Goal: Task Accomplishment & Management: Manage account settings

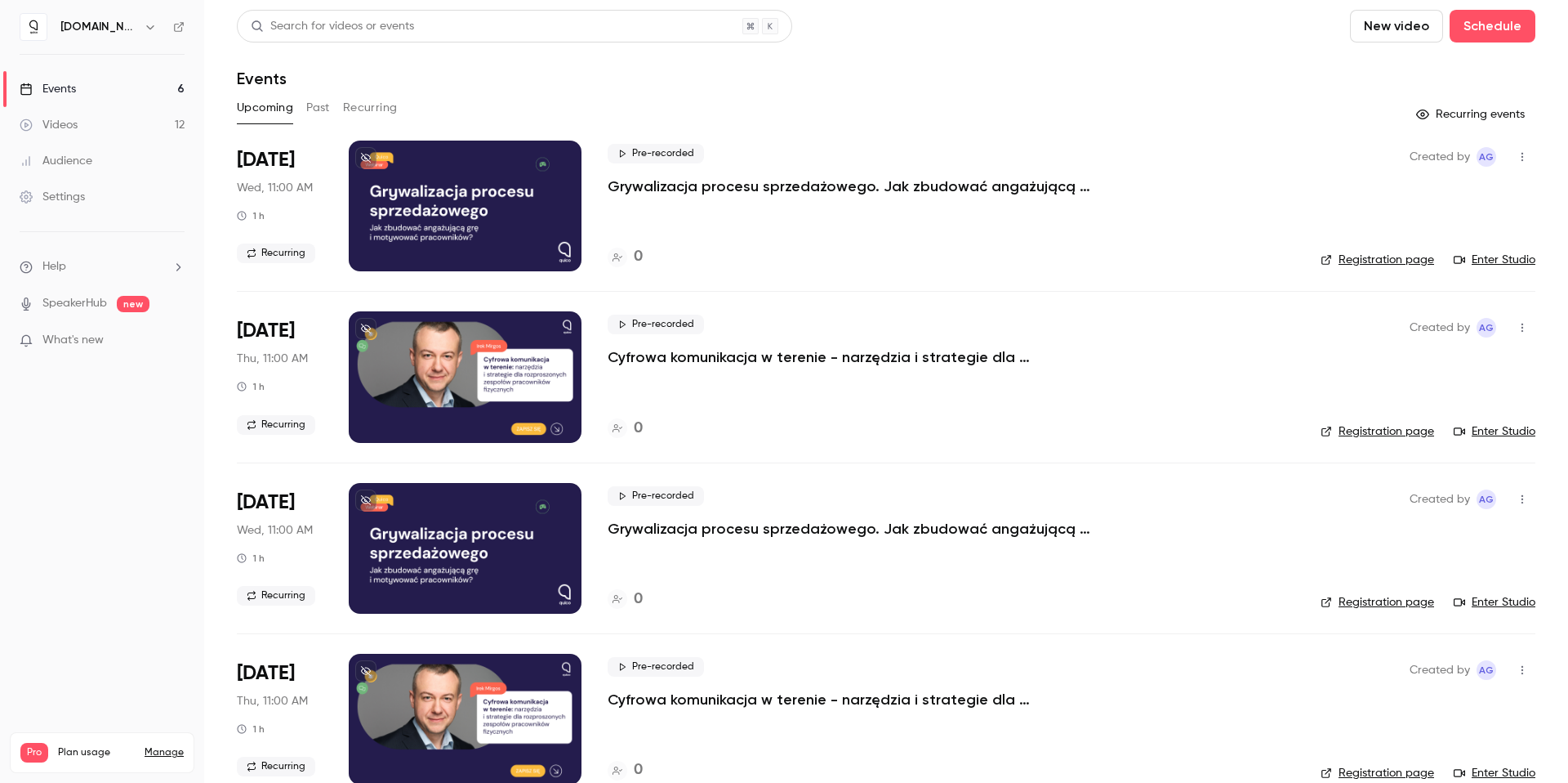
click at [348, 110] on button "Recurring" at bounding box center [370, 107] width 55 height 26
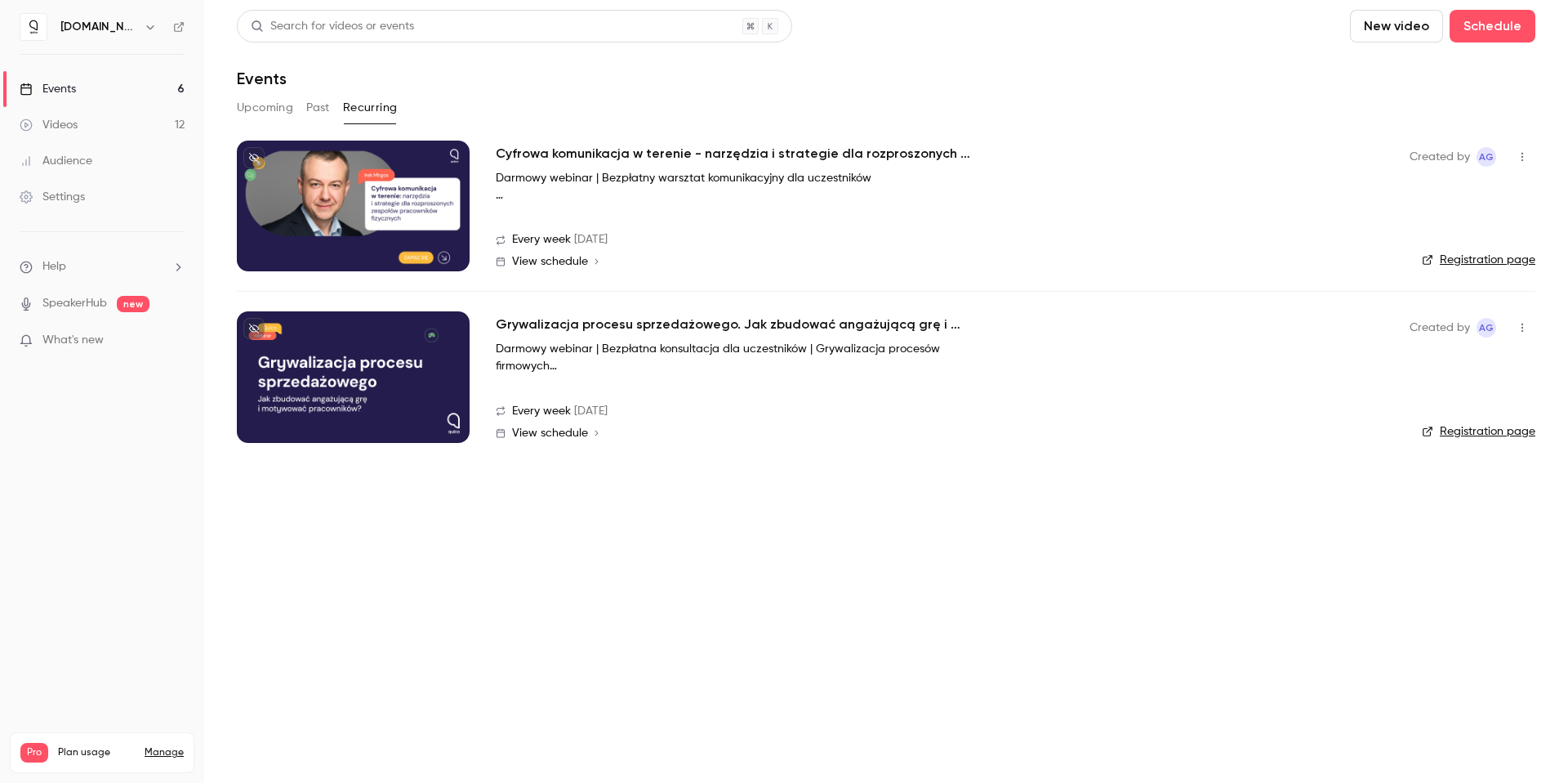
click at [639, 154] on h2 "Cyfrowa komunikacja w terenie - narzędzia i strategie dla rozproszonych zespołó…" at bounding box center [740, 153] width 490 height 20
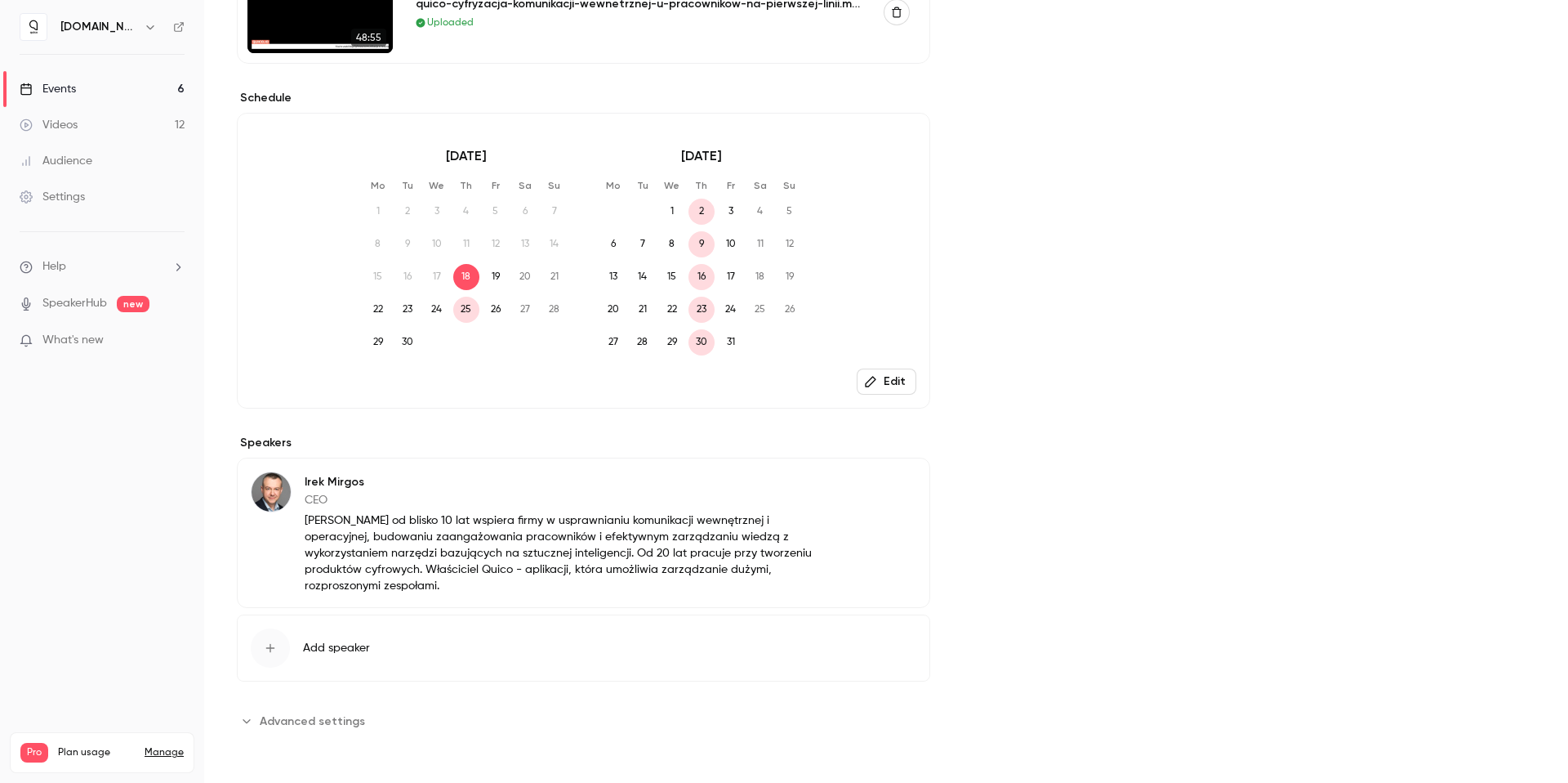
scroll to position [58, 0]
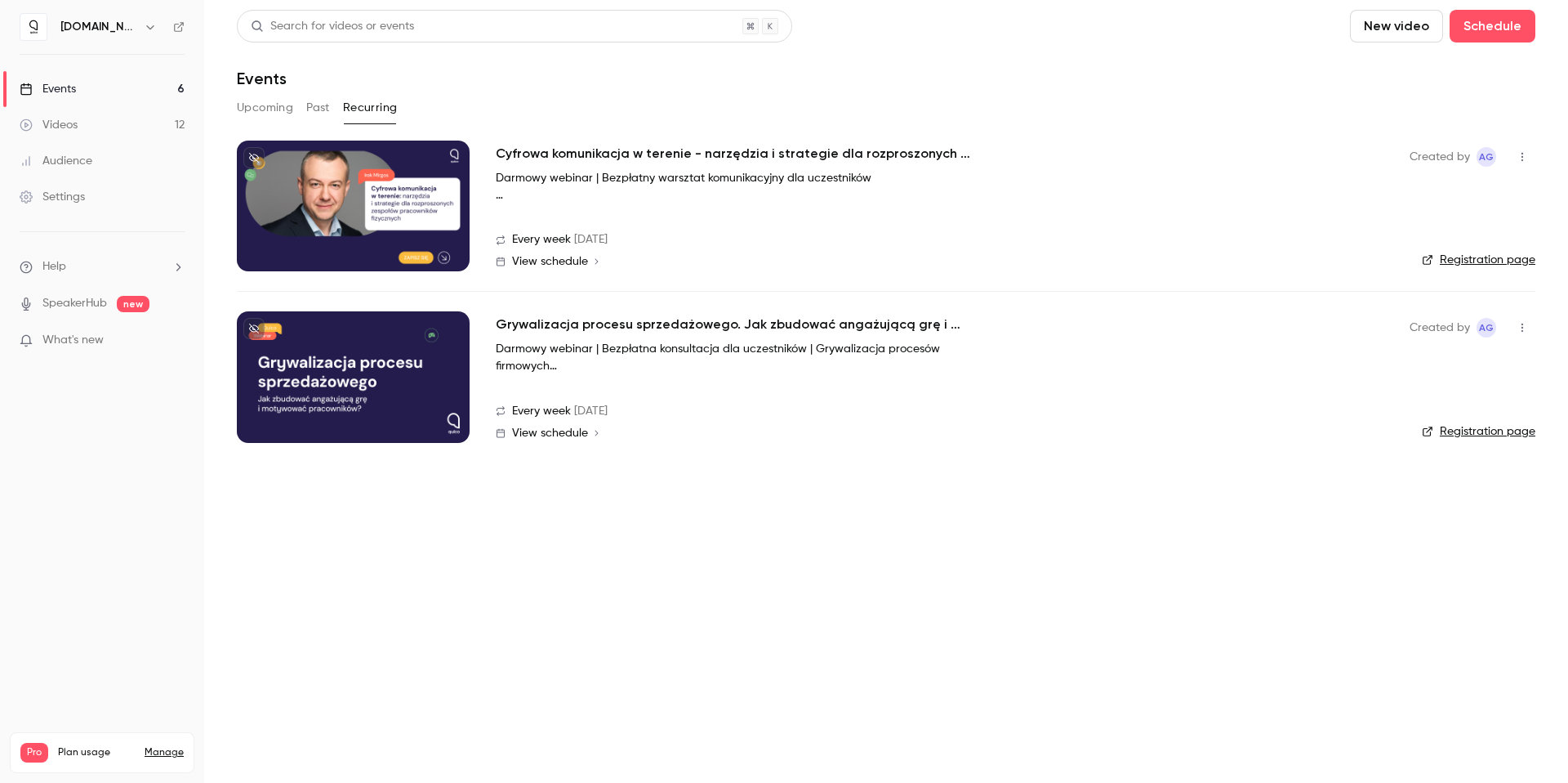
click at [267, 109] on button "Upcoming" at bounding box center [265, 107] width 56 height 26
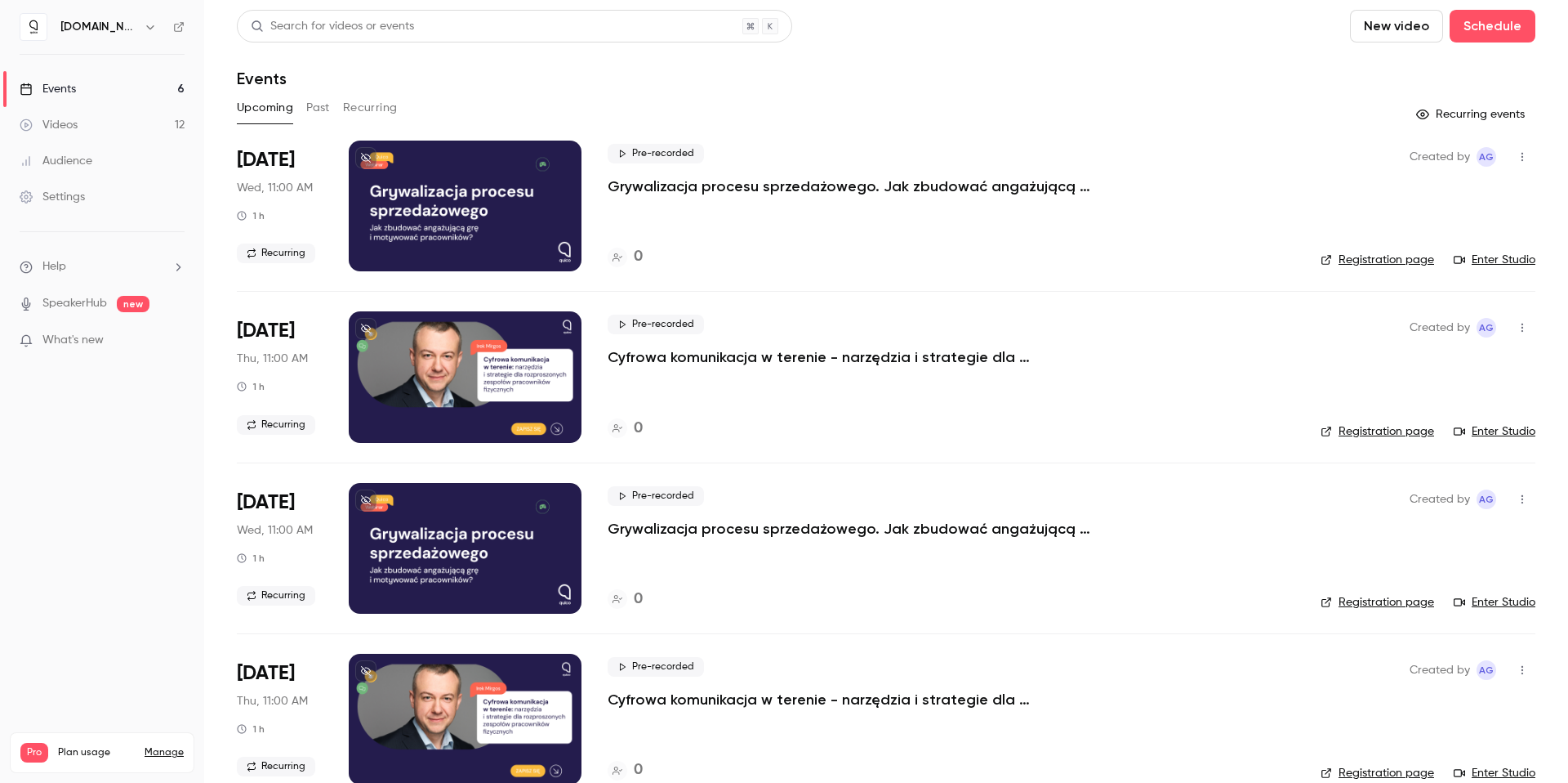
click at [372, 101] on button "Recurring" at bounding box center [370, 107] width 55 height 26
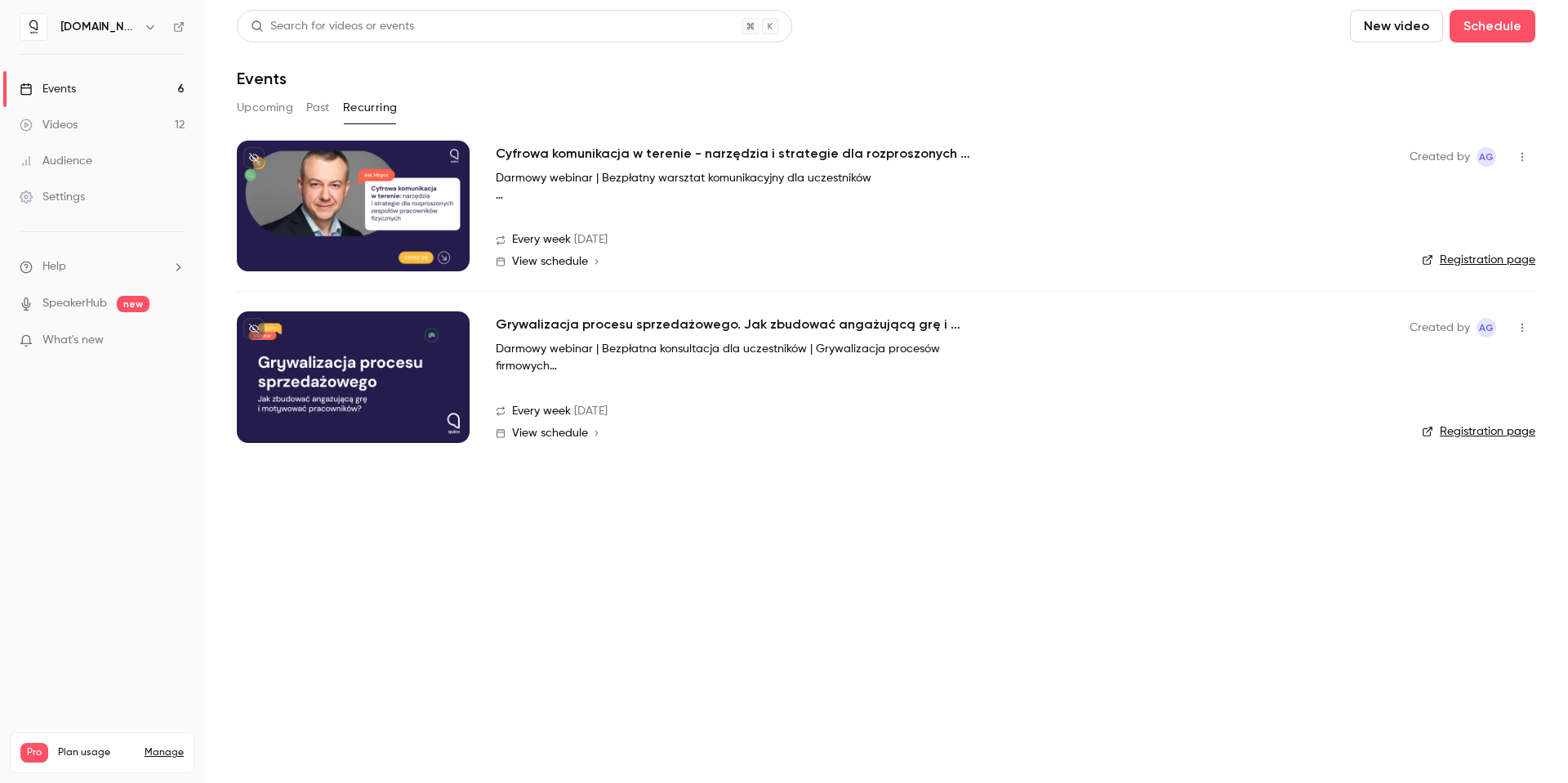
click at [527, 153] on h2 "Cyfrowa komunikacja w terenie - narzędzia i strategie dla rozproszonych zespołó…" at bounding box center [740, 153] width 490 height 20
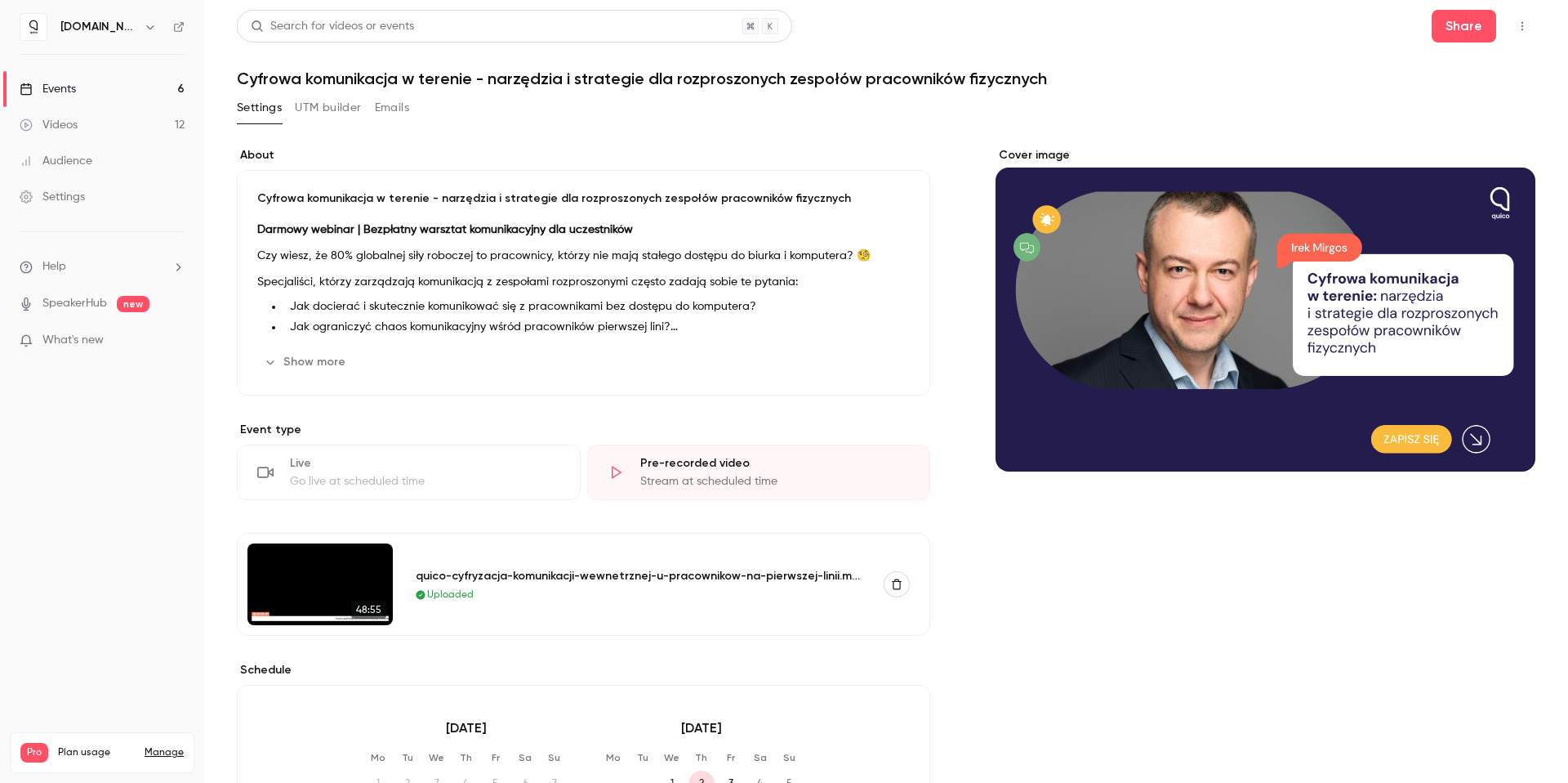
click at [388, 107] on button "Emails" at bounding box center [392, 107] width 34 height 26
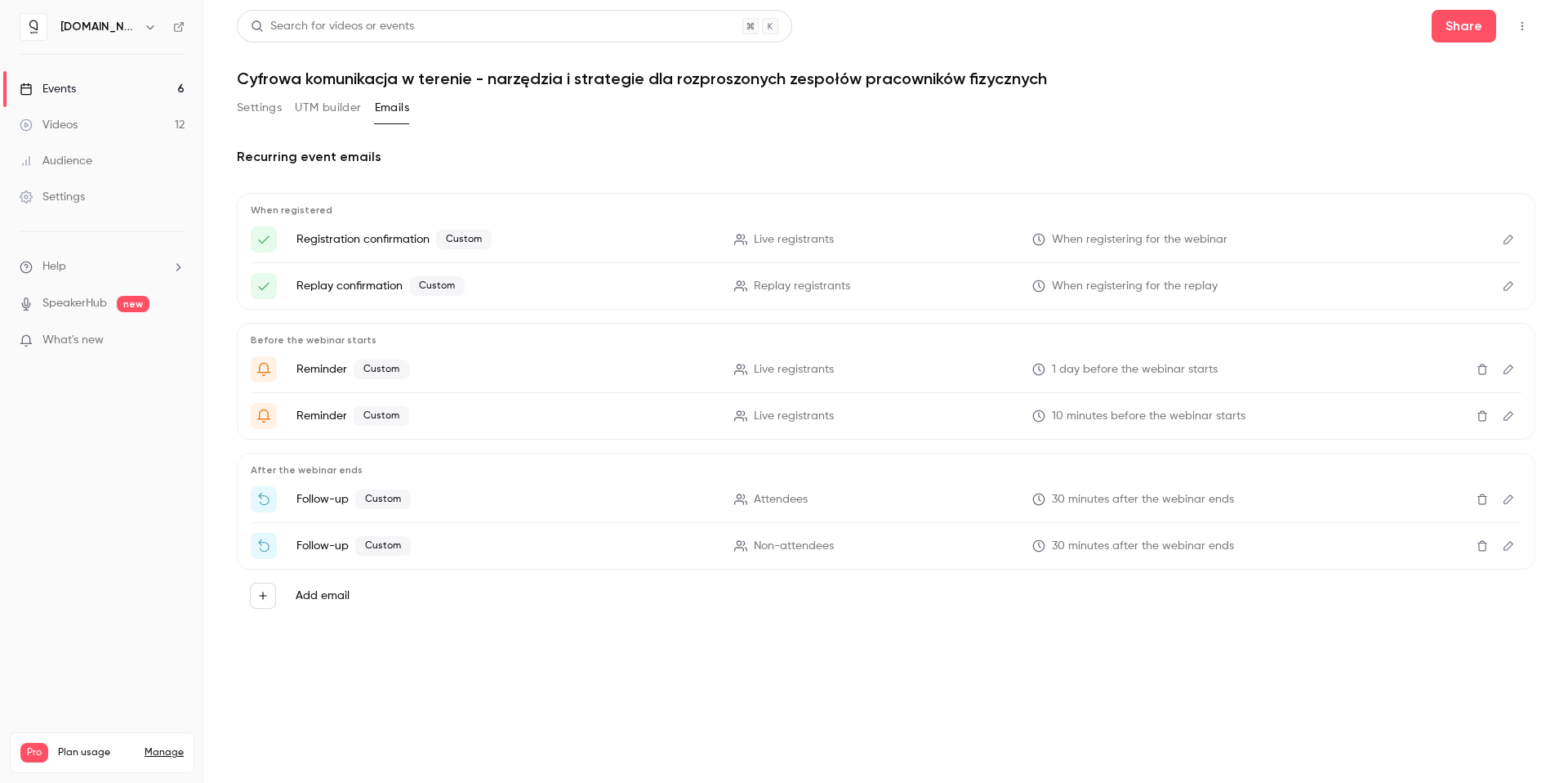
click at [1503, 499] on icon "Edit" at bounding box center [1508, 498] width 13 height 11
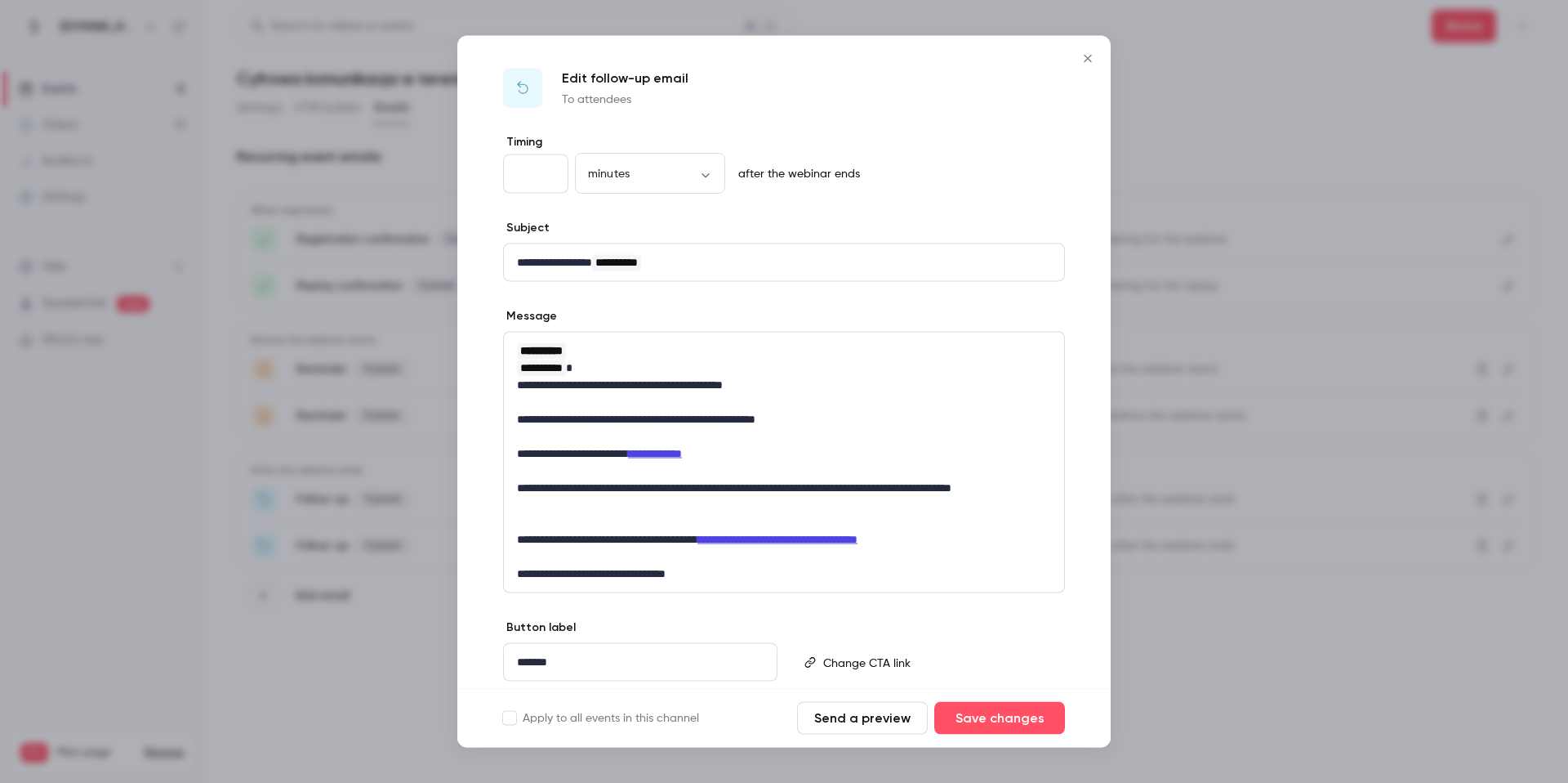
scroll to position [20, 0]
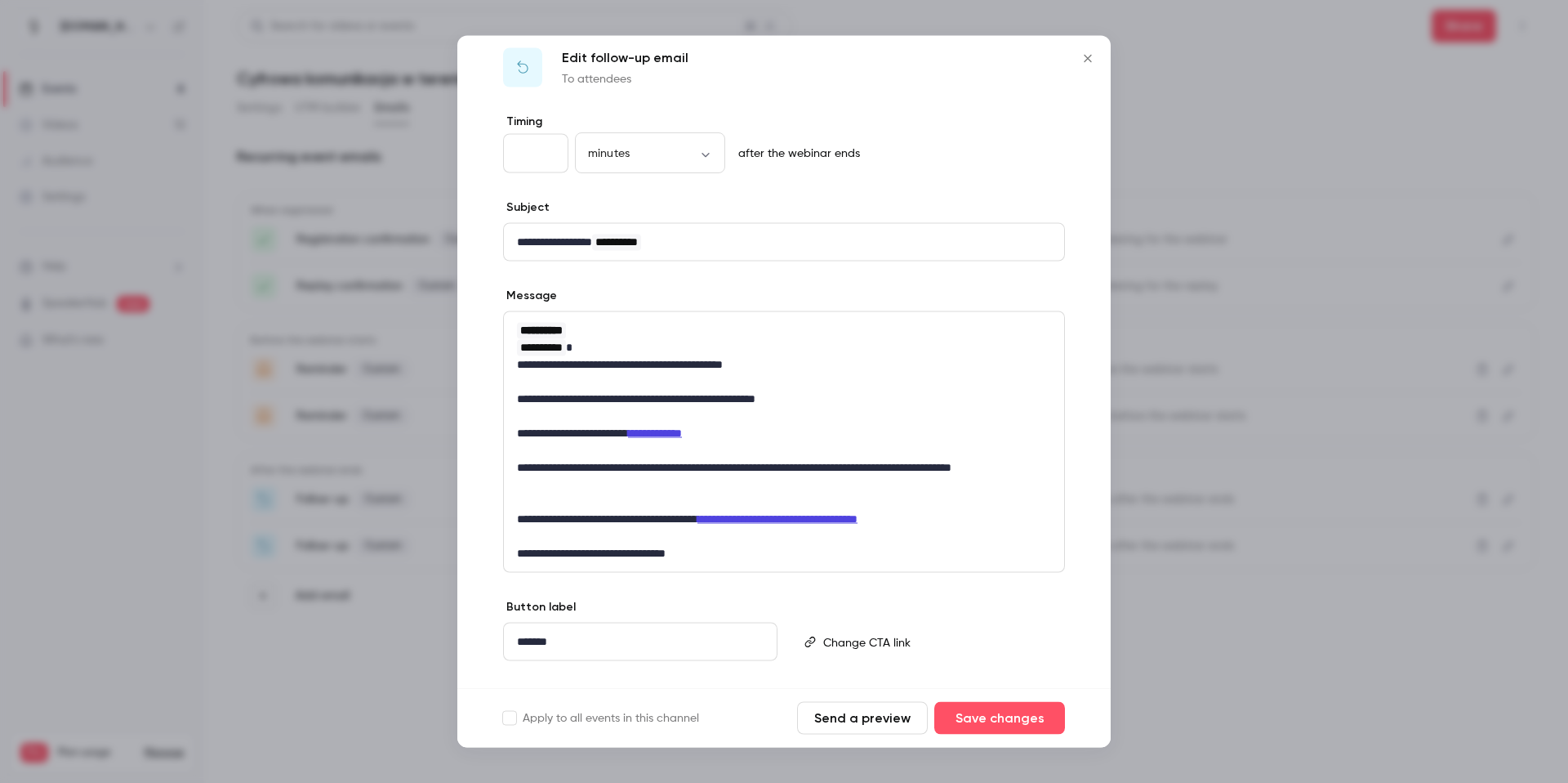
click at [781, 437] on p "**********" at bounding box center [778, 434] width 522 height 17
click at [876, 396] on p "**********" at bounding box center [778, 399] width 522 height 17
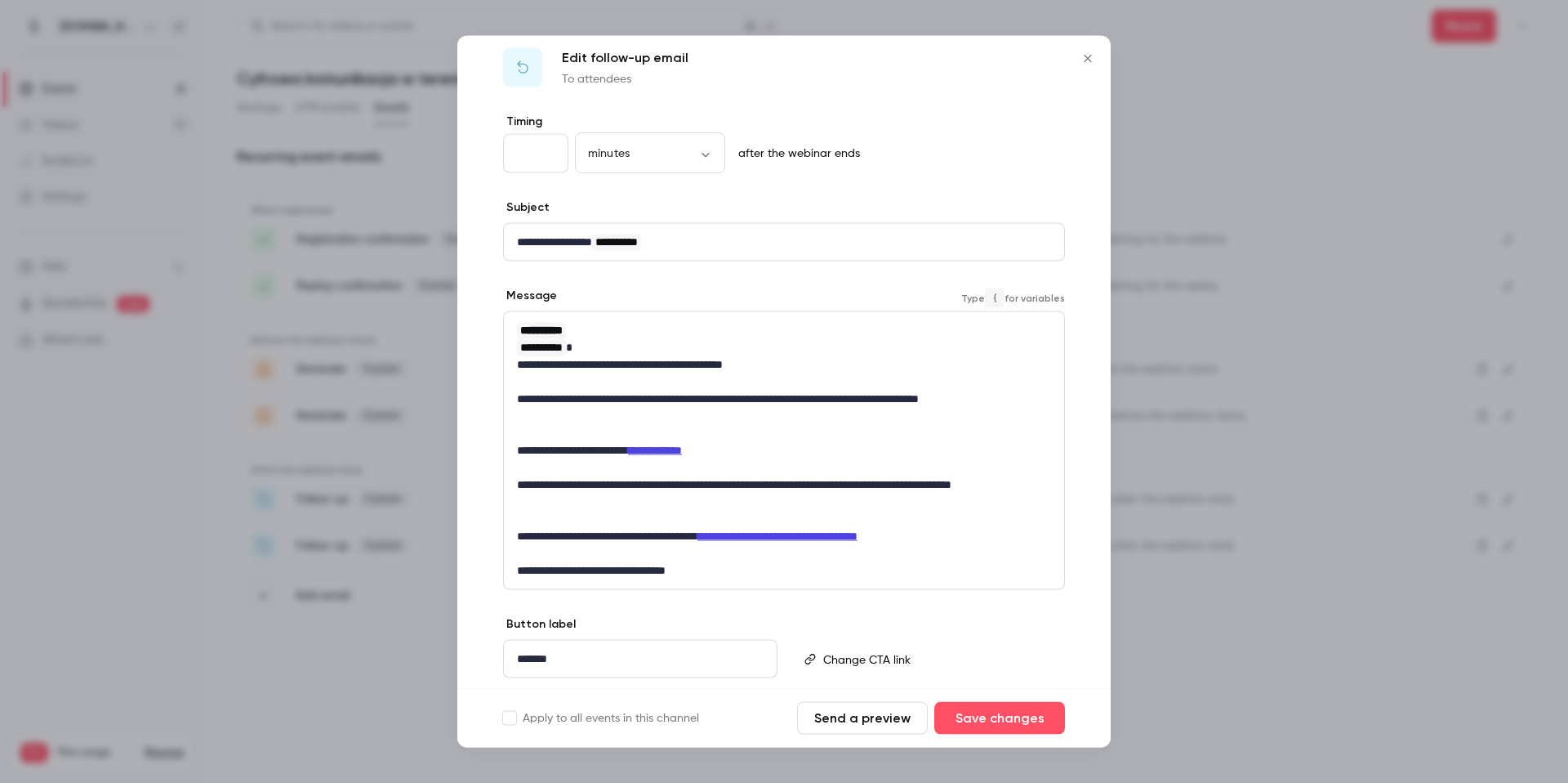
click at [540, 474] on p "editor" at bounding box center [784, 468] width 534 height 17
click at [610, 514] on p "editor" at bounding box center [784, 519] width 534 height 17
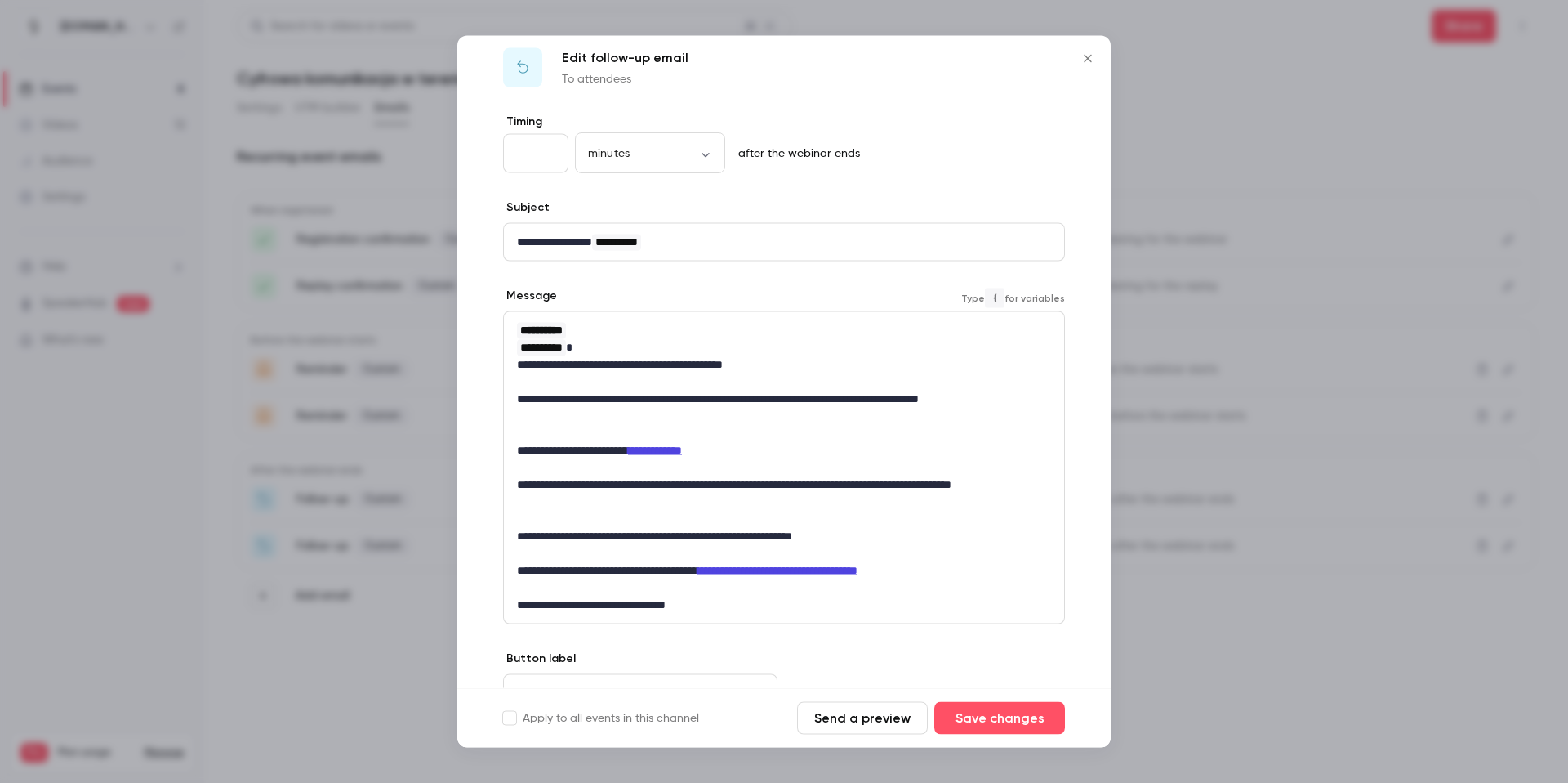
click at [844, 538] on p "**********" at bounding box center [778, 536] width 522 height 17
drag, startPoint x: 907, startPoint y: 535, endPoint x: 845, endPoint y: 532, distance: 62.1
click at [845, 532] on p "**********" at bounding box center [778, 536] width 522 height 17
click at [841, 564] on icon "link" at bounding box center [841, 564] width 13 height 11
type input "**********"
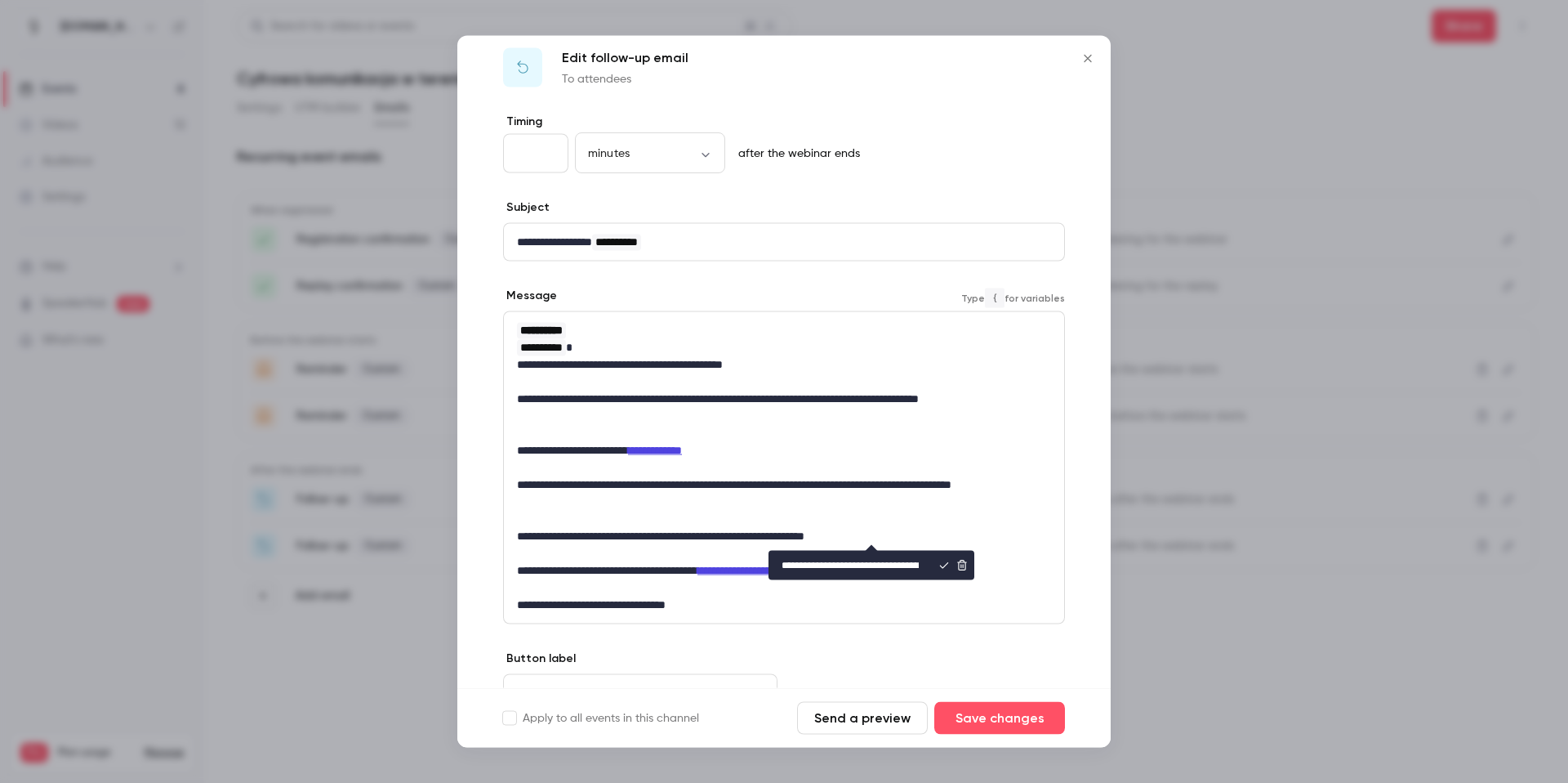
scroll to position [0, 287]
click at [738, 533] on p "**********" at bounding box center [778, 536] width 522 height 17
click at [929, 542] on p "**********" at bounding box center [778, 536] width 522 height 17
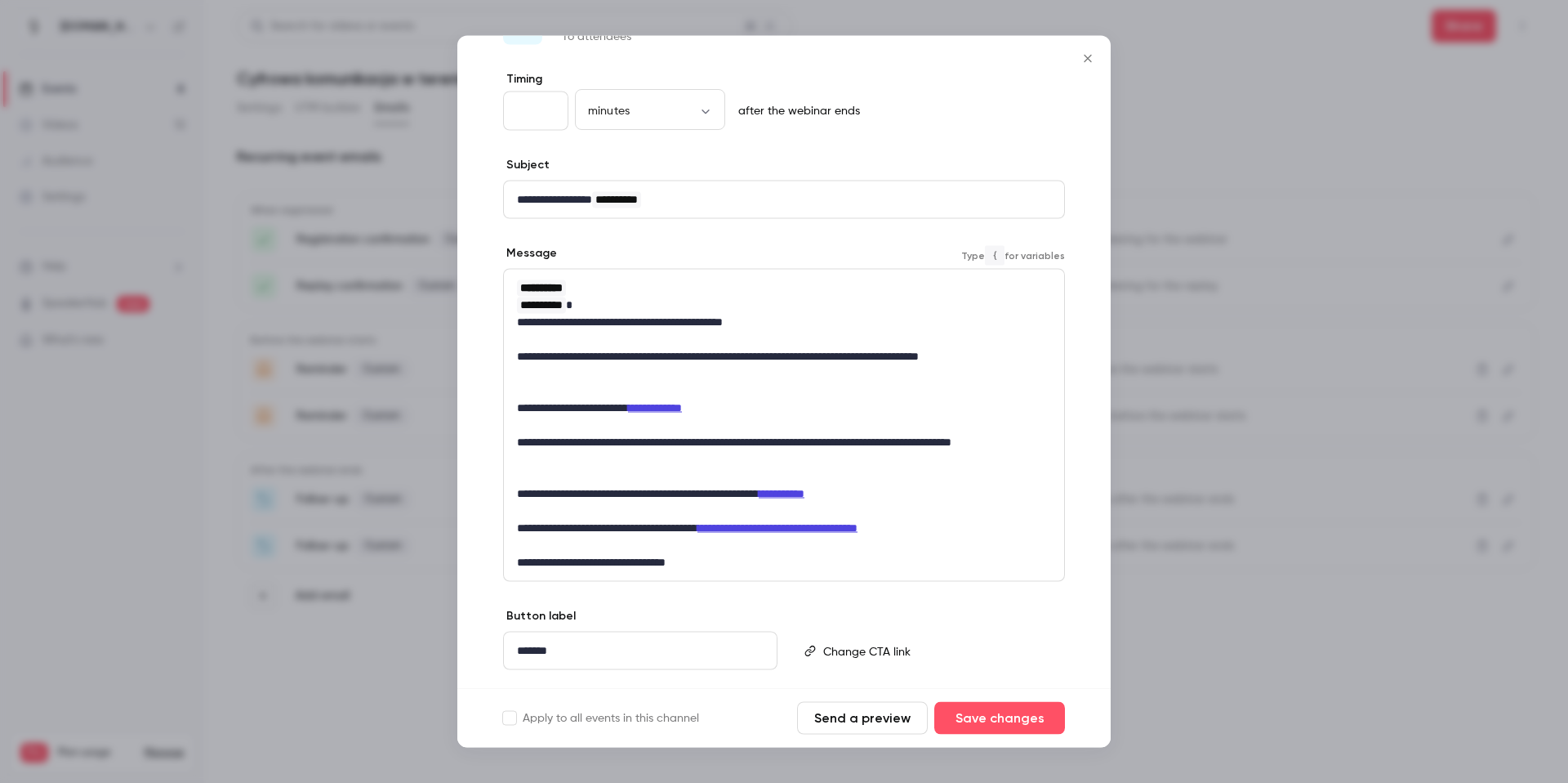
scroll to position [73, 0]
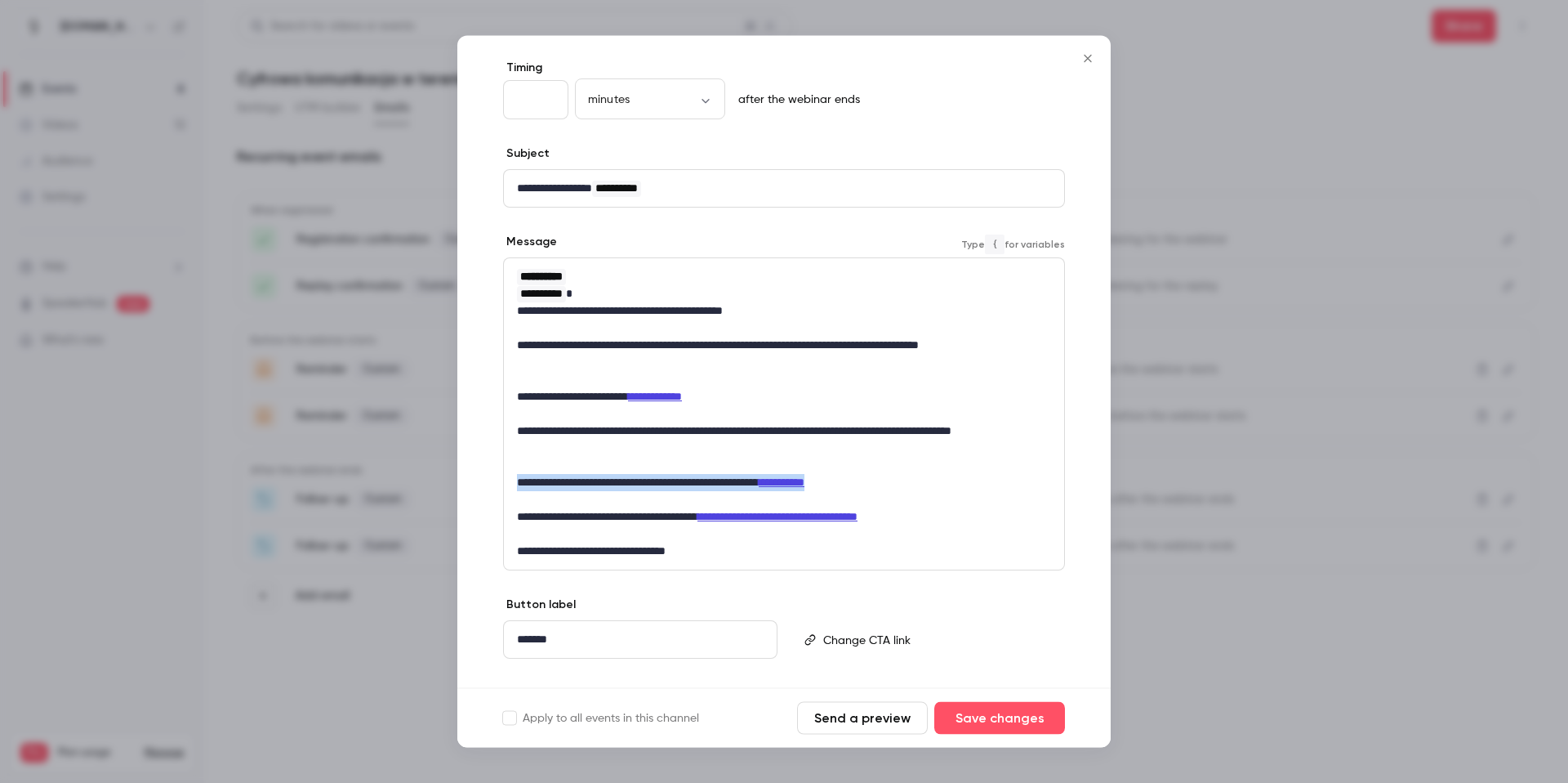
drag, startPoint x: 916, startPoint y: 482, endPoint x: 507, endPoint y: 486, distance: 409.0
click at [507, 486] on div "**********" at bounding box center [784, 414] width 560 height 311
copy p "**********"
click at [800, 458] on p "editor" at bounding box center [784, 466] width 534 height 17
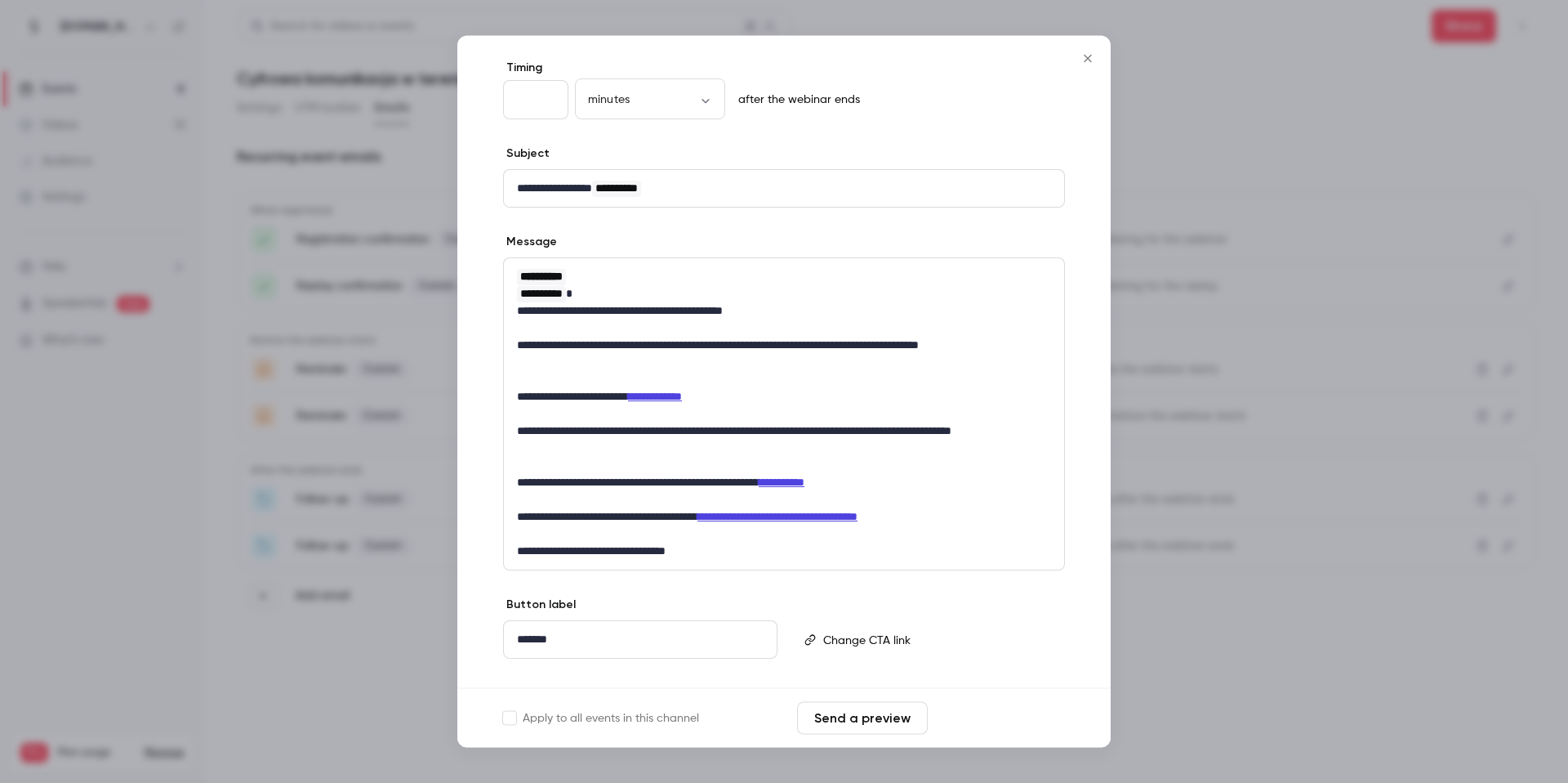
click at [1001, 717] on button "Save changes" at bounding box center [999, 718] width 130 height 32
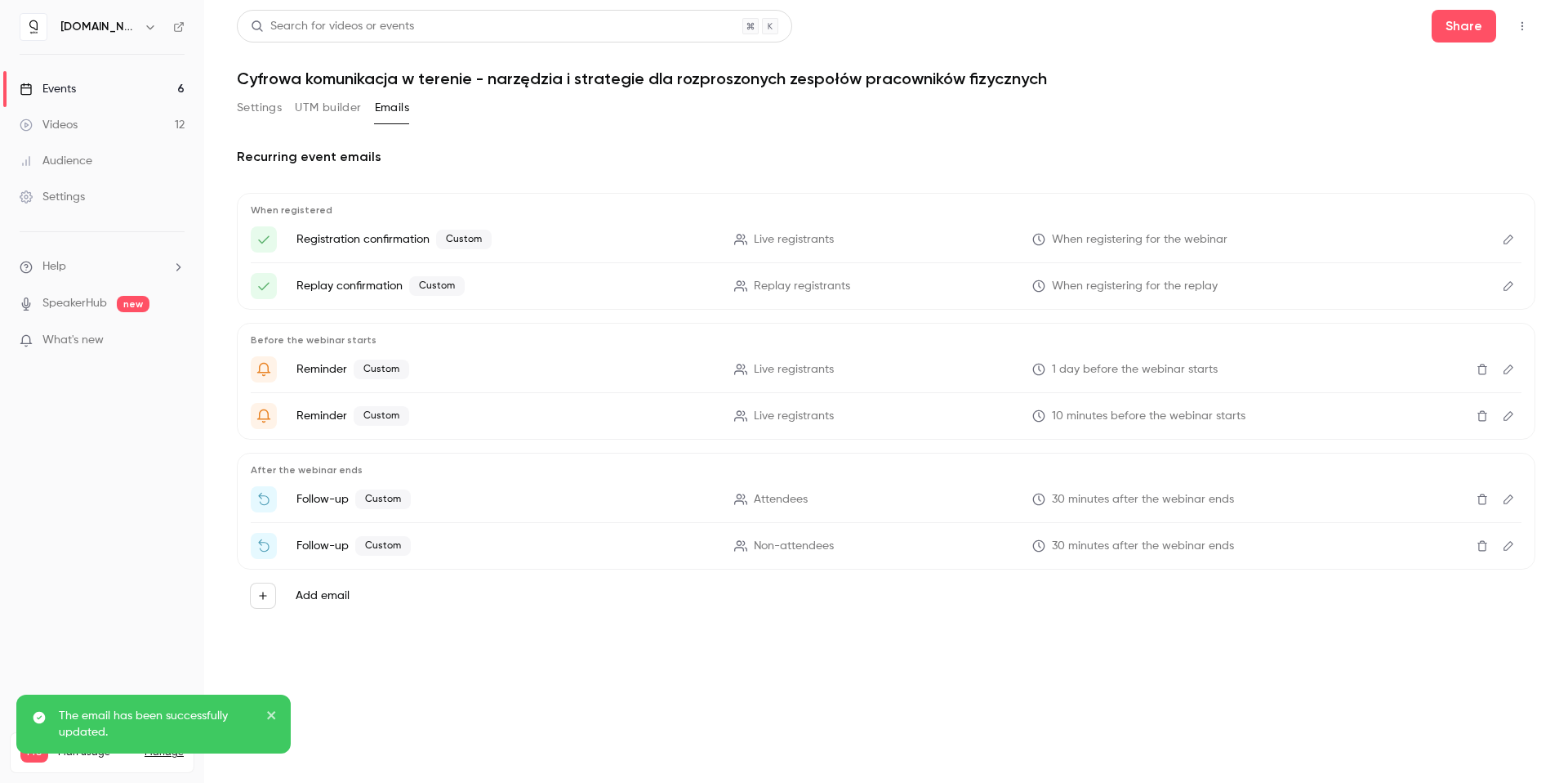
click at [1508, 540] on icon "Edit" at bounding box center [1508, 545] width 13 height 11
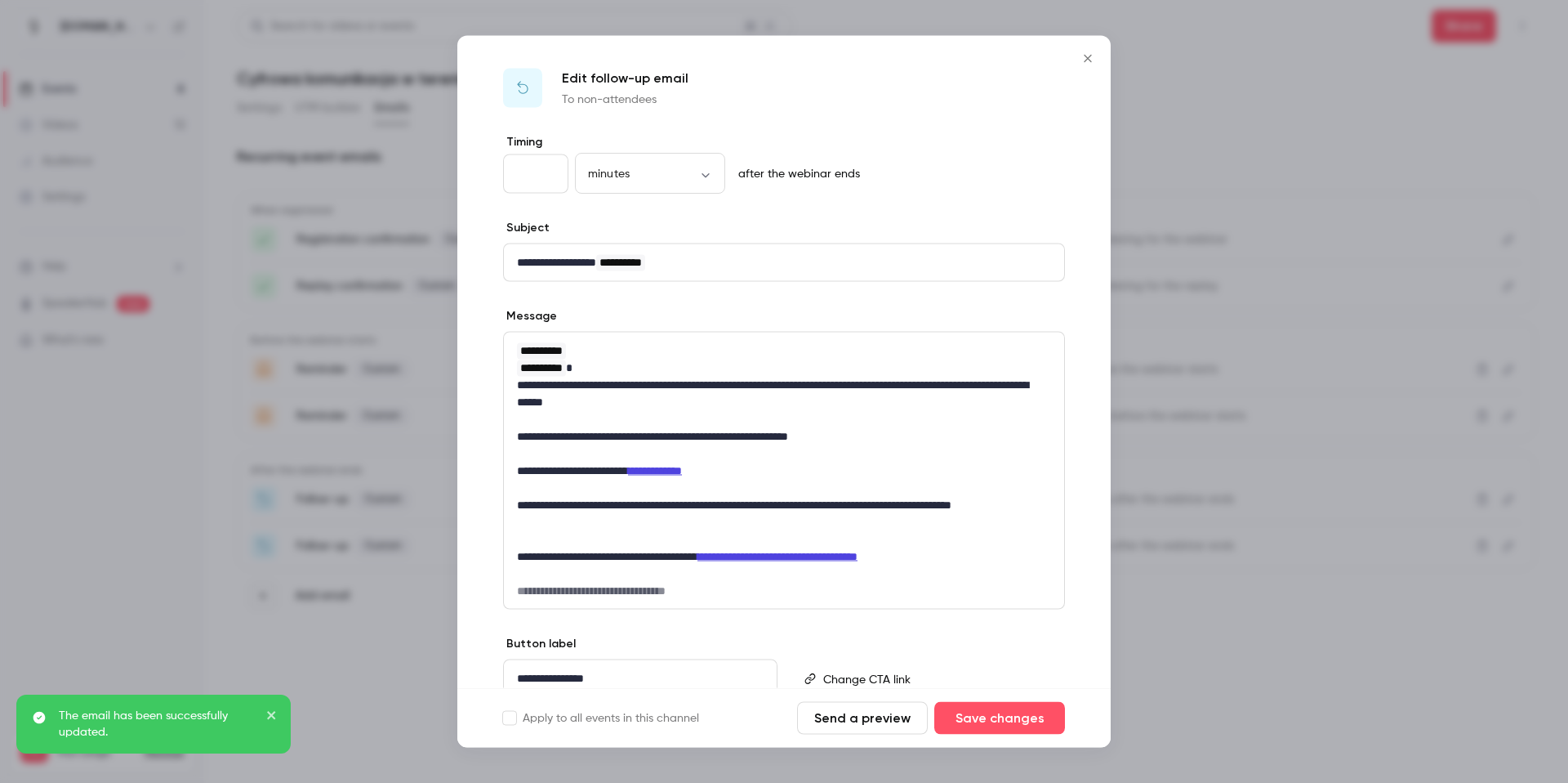
scroll to position [10, 0]
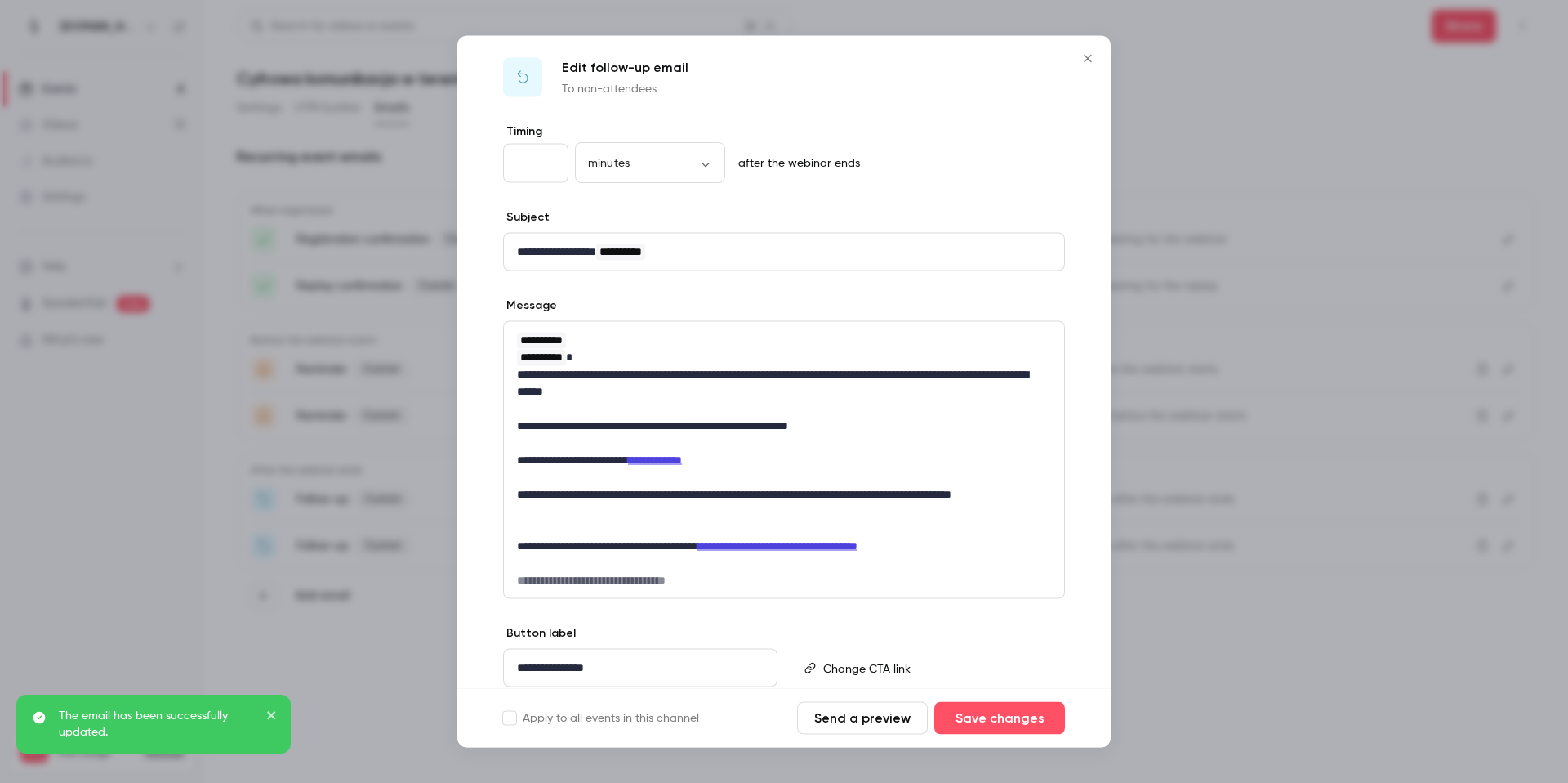
click at [613, 513] on p "**********" at bounding box center [778, 504] width 522 height 34
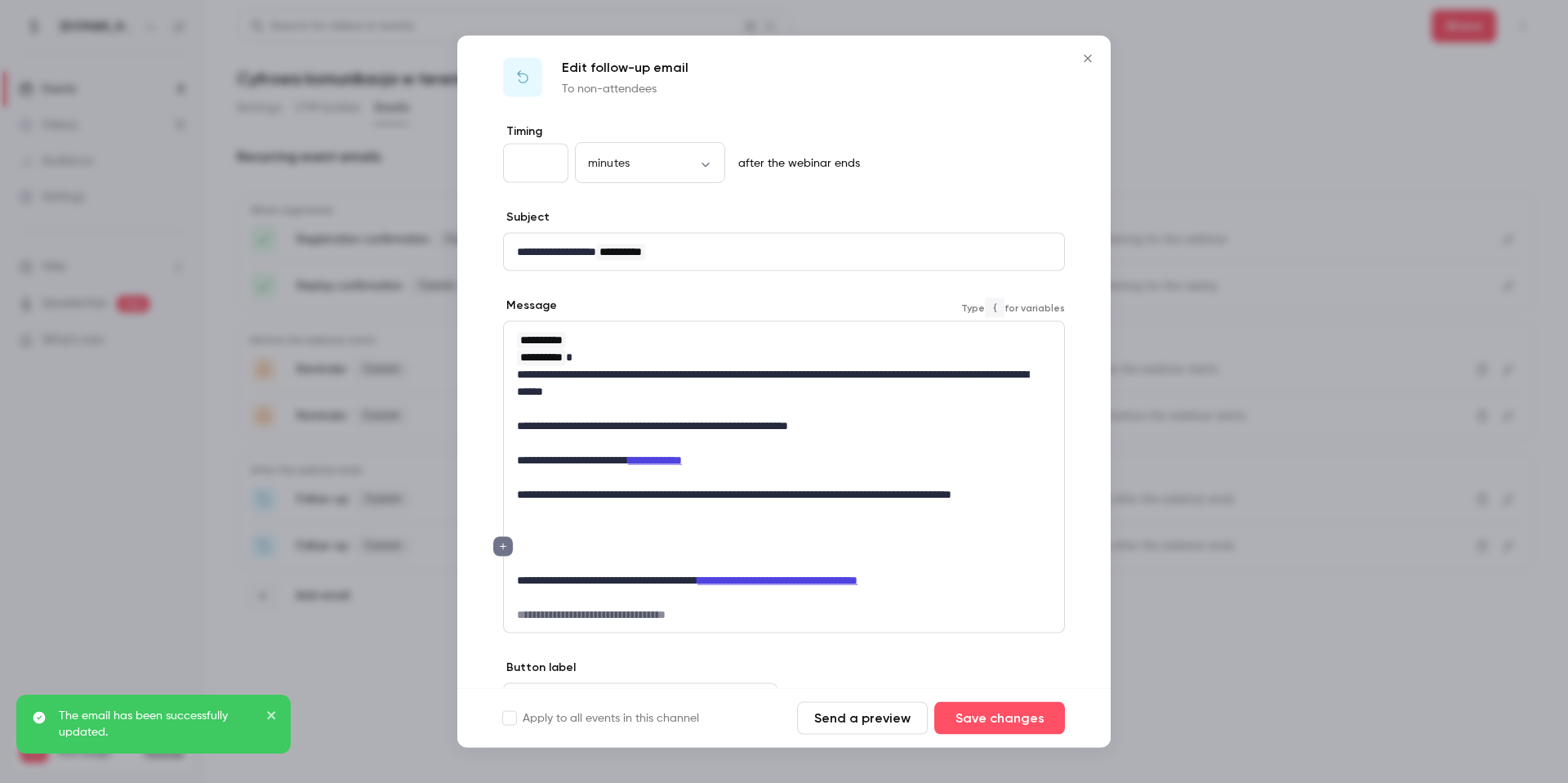
scroll to position [0, 0]
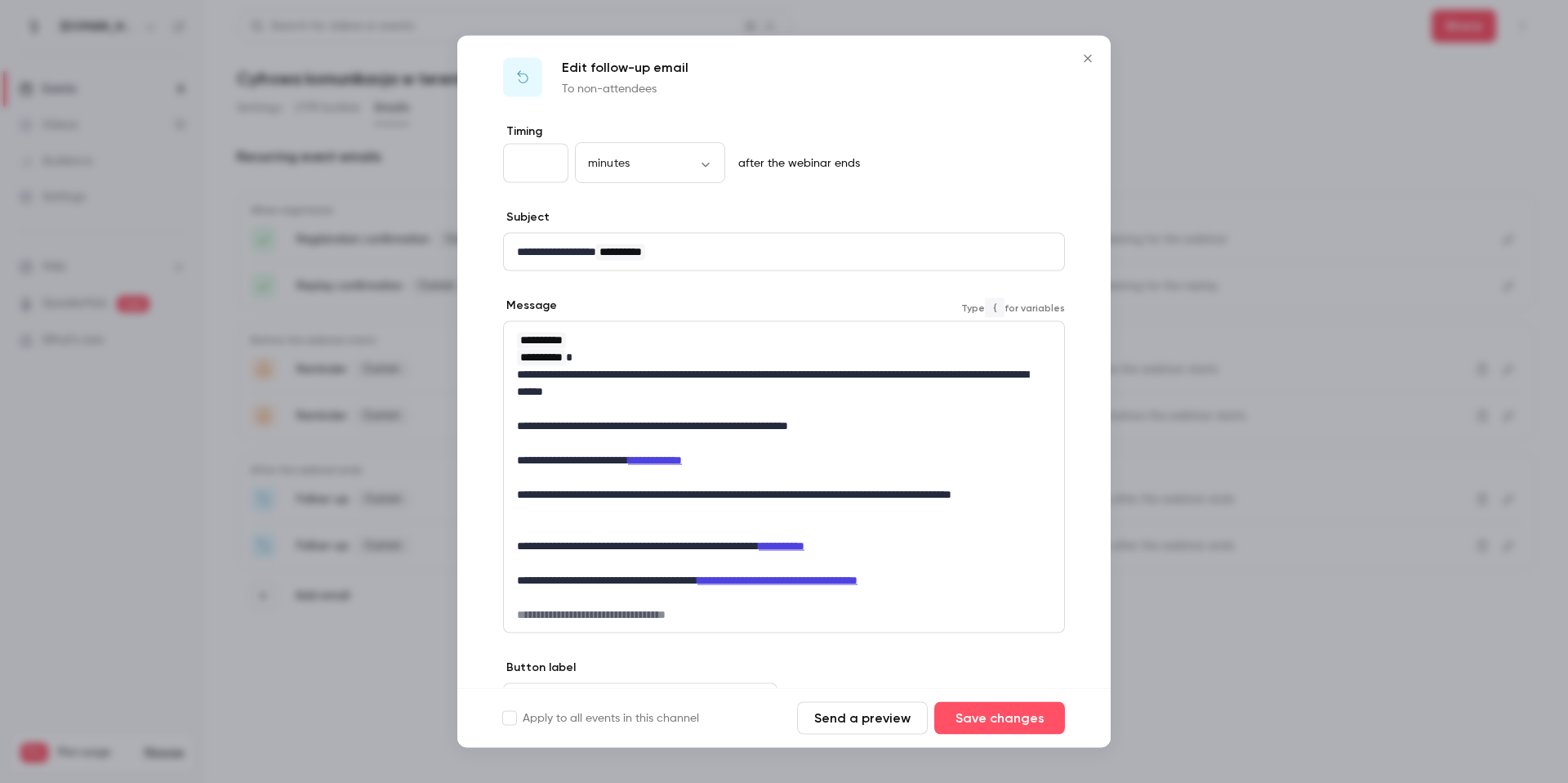
click at [887, 428] on p "**********" at bounding box center [778, 426] width 522 height 17
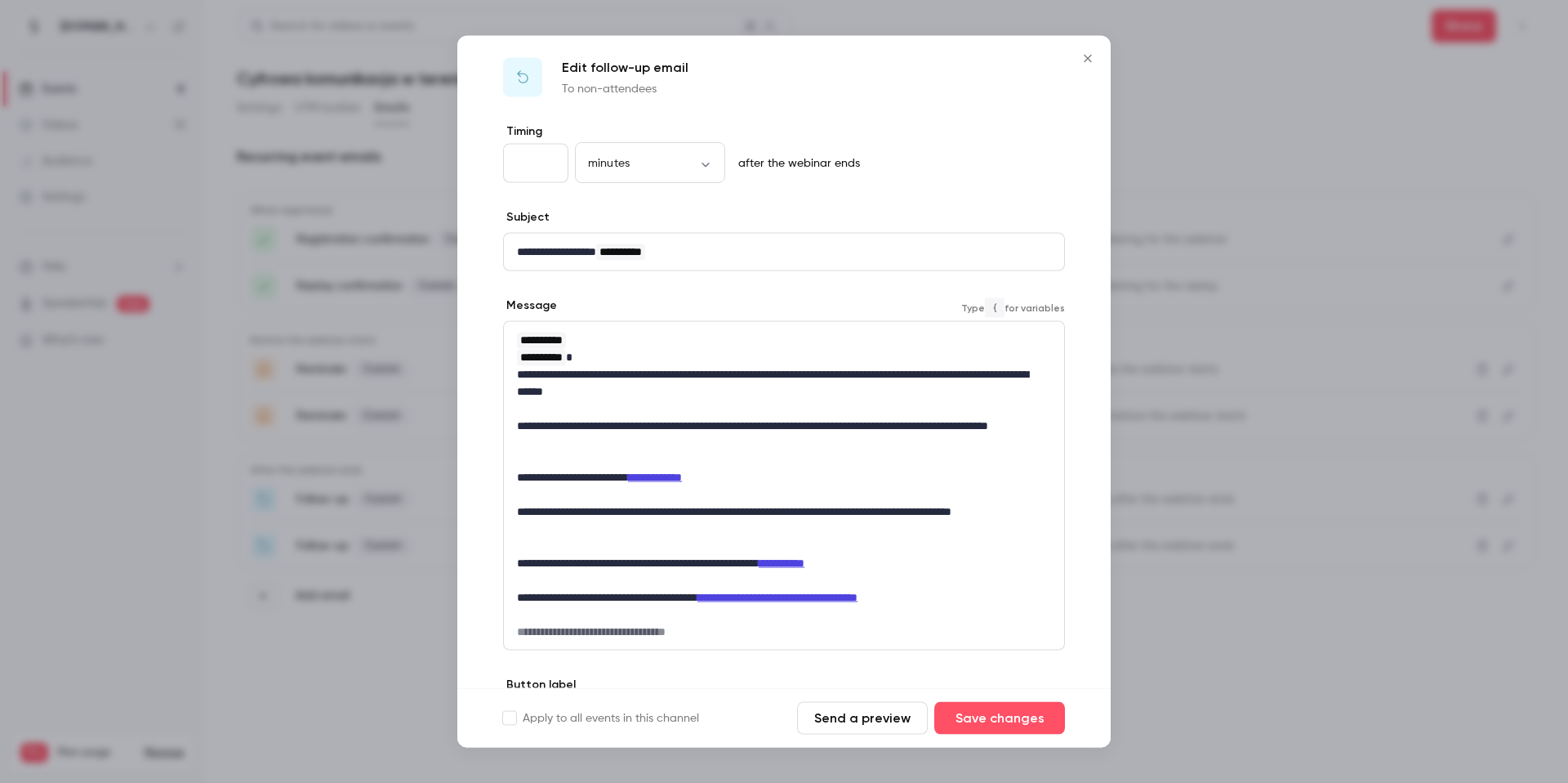
click at [629, 441] on p "**********" at bounding box center [778, 435] width 522 height 34
click at [1005, 726] on button "Save changes" at bounding box center [999, 718] width 130 height 32
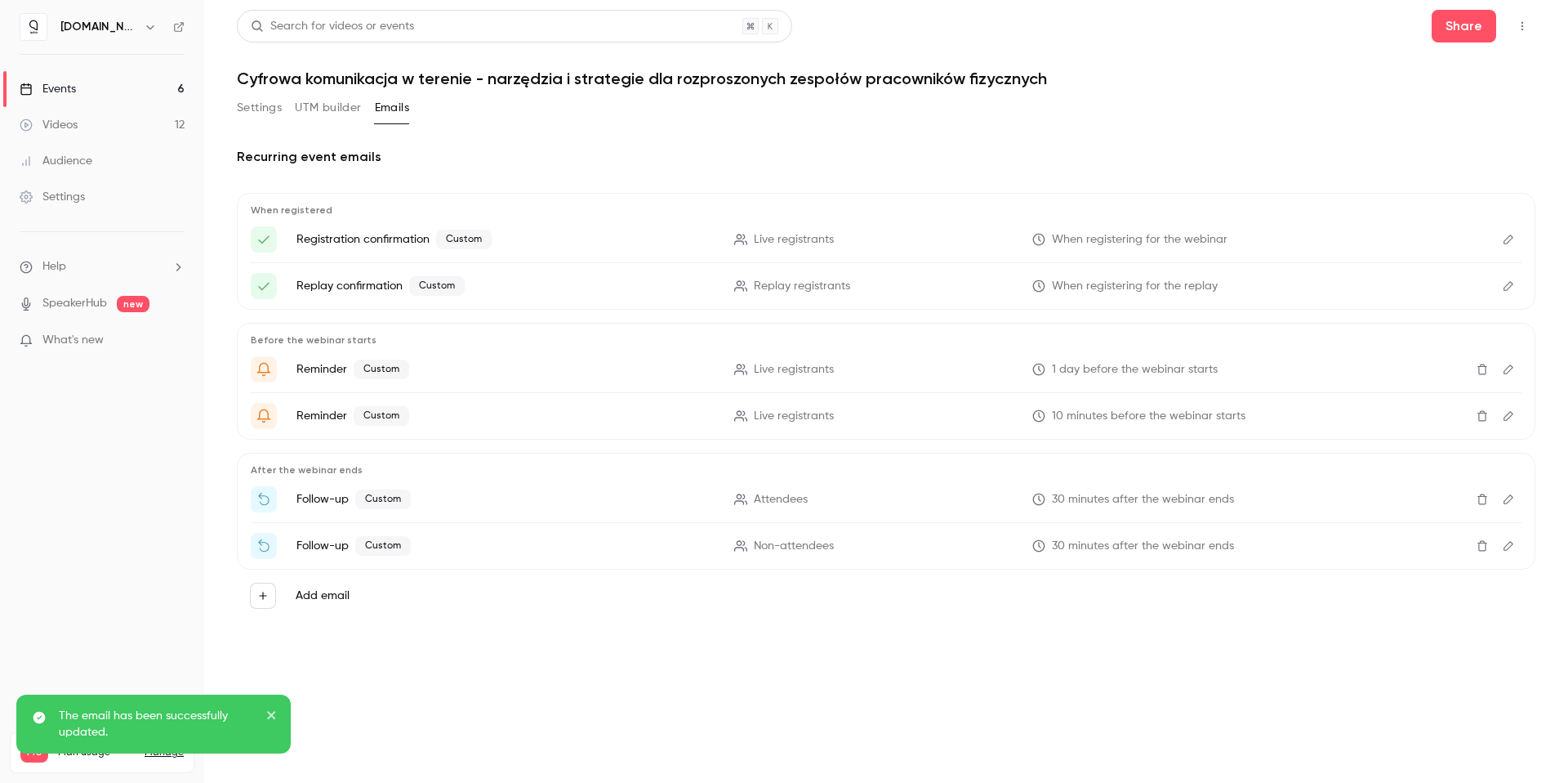
click at [975, 724] on main "Search for videos or events Share Cyfrowa komunikacja w terenie - narzędzia i s…" at bounding box center [886, 391] width 1364 height 783
click at [269, 109] on button "Settings" at bounding box center [259, 107] width 45 height 26
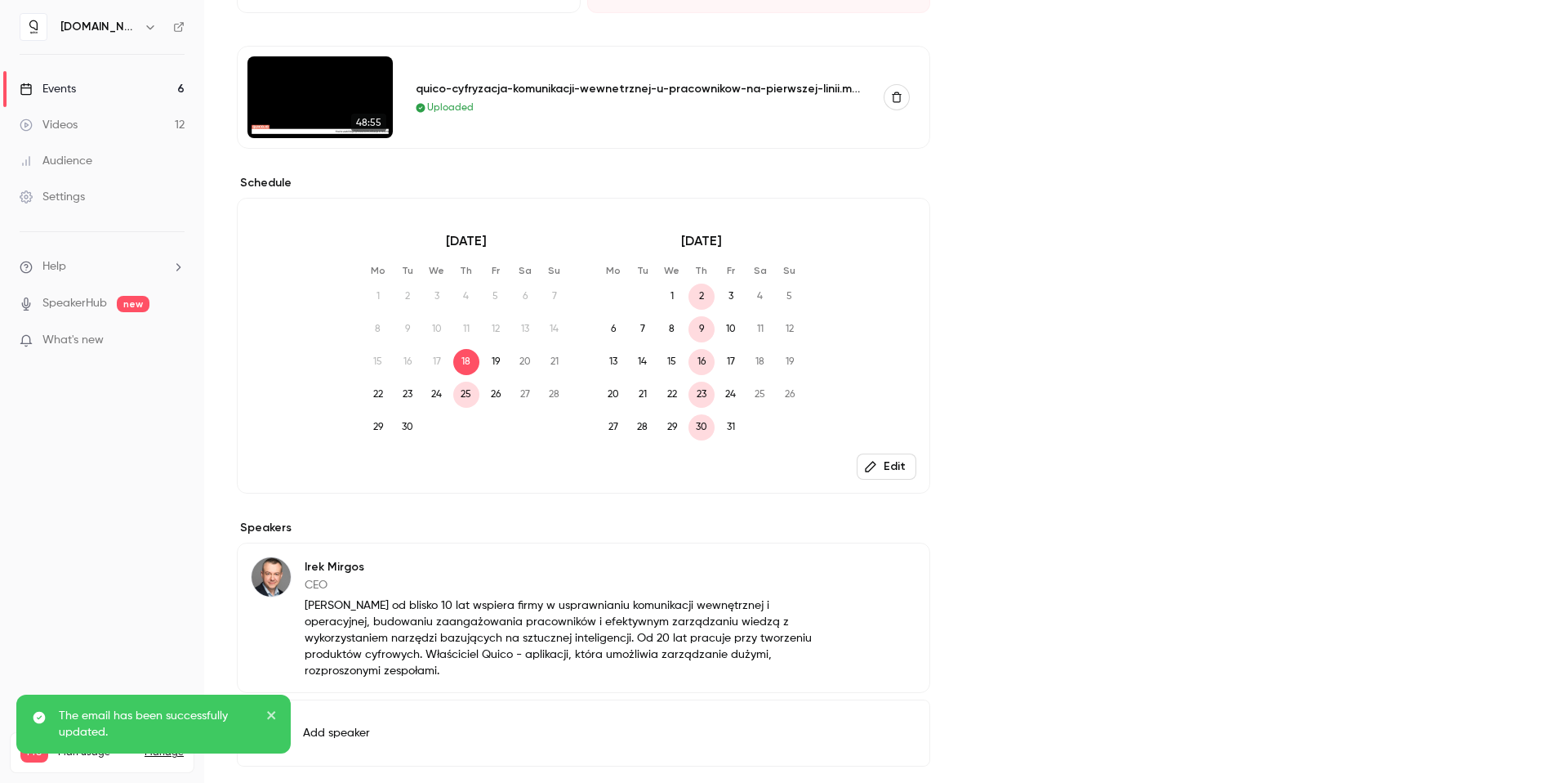
scroll to position [572, 0]
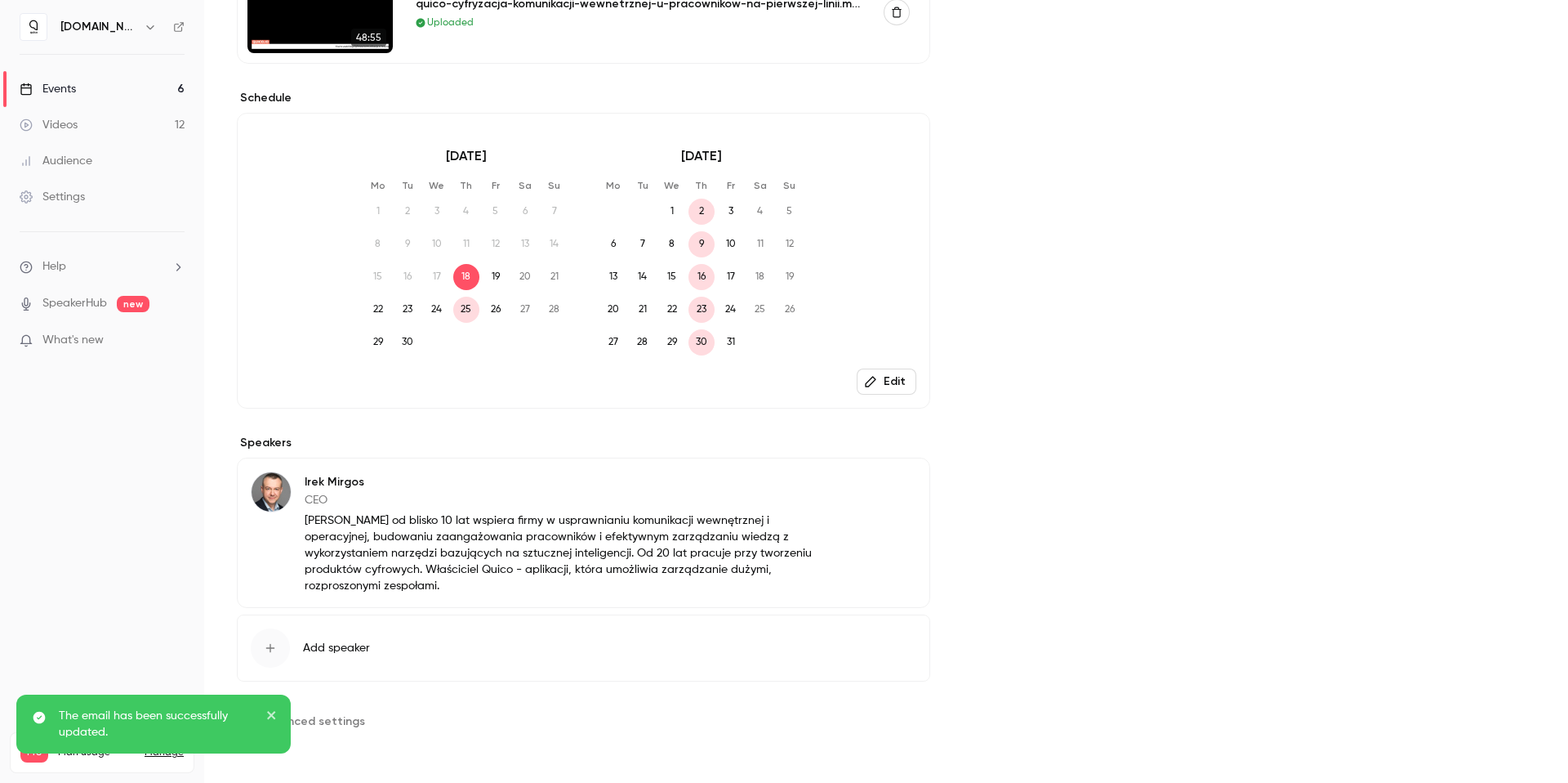
click at [346, 717] on span "Advanced settings" at bounding box center [313, 721] width 106 height 17
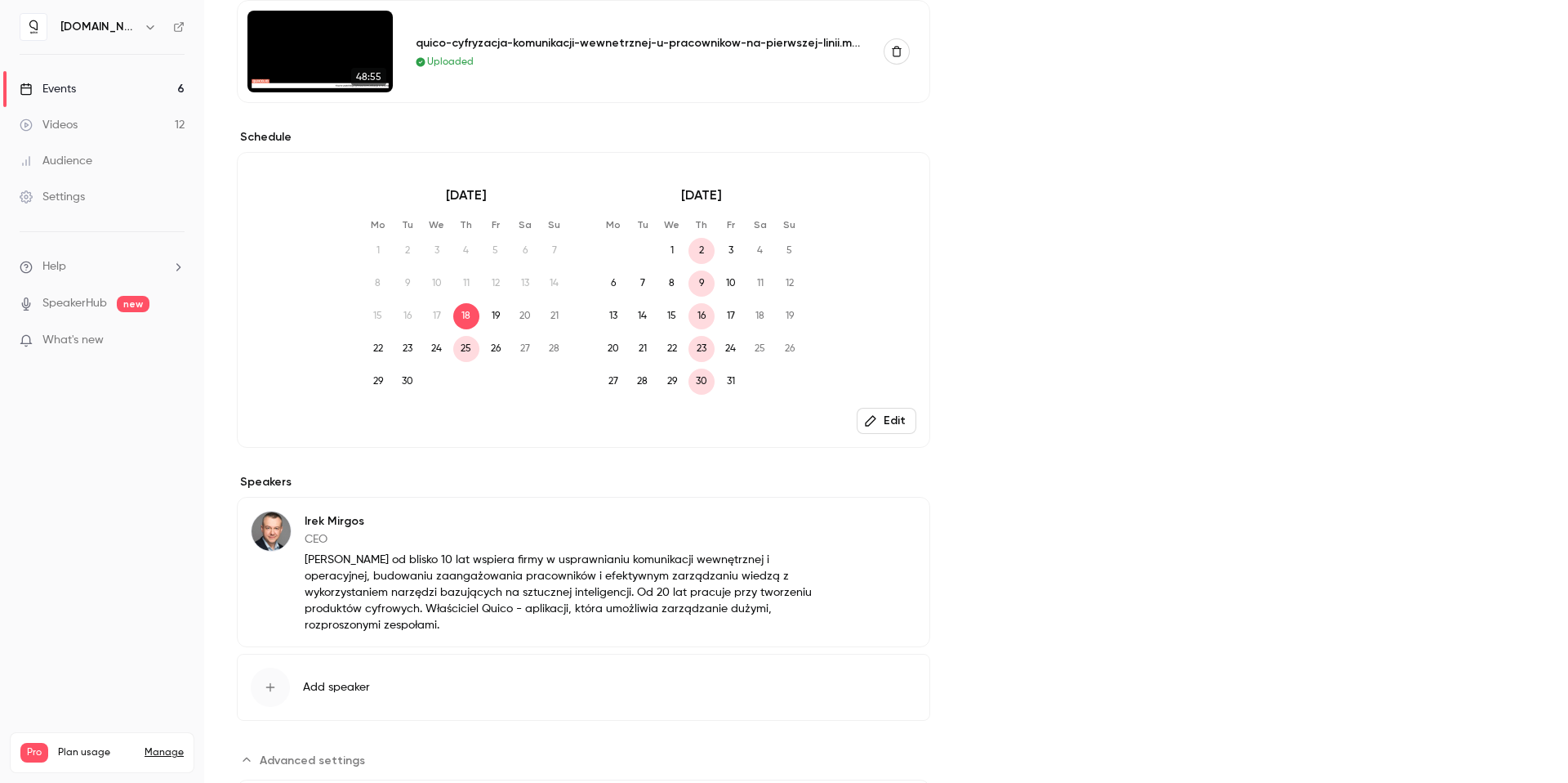
scroll to position [0, 0]
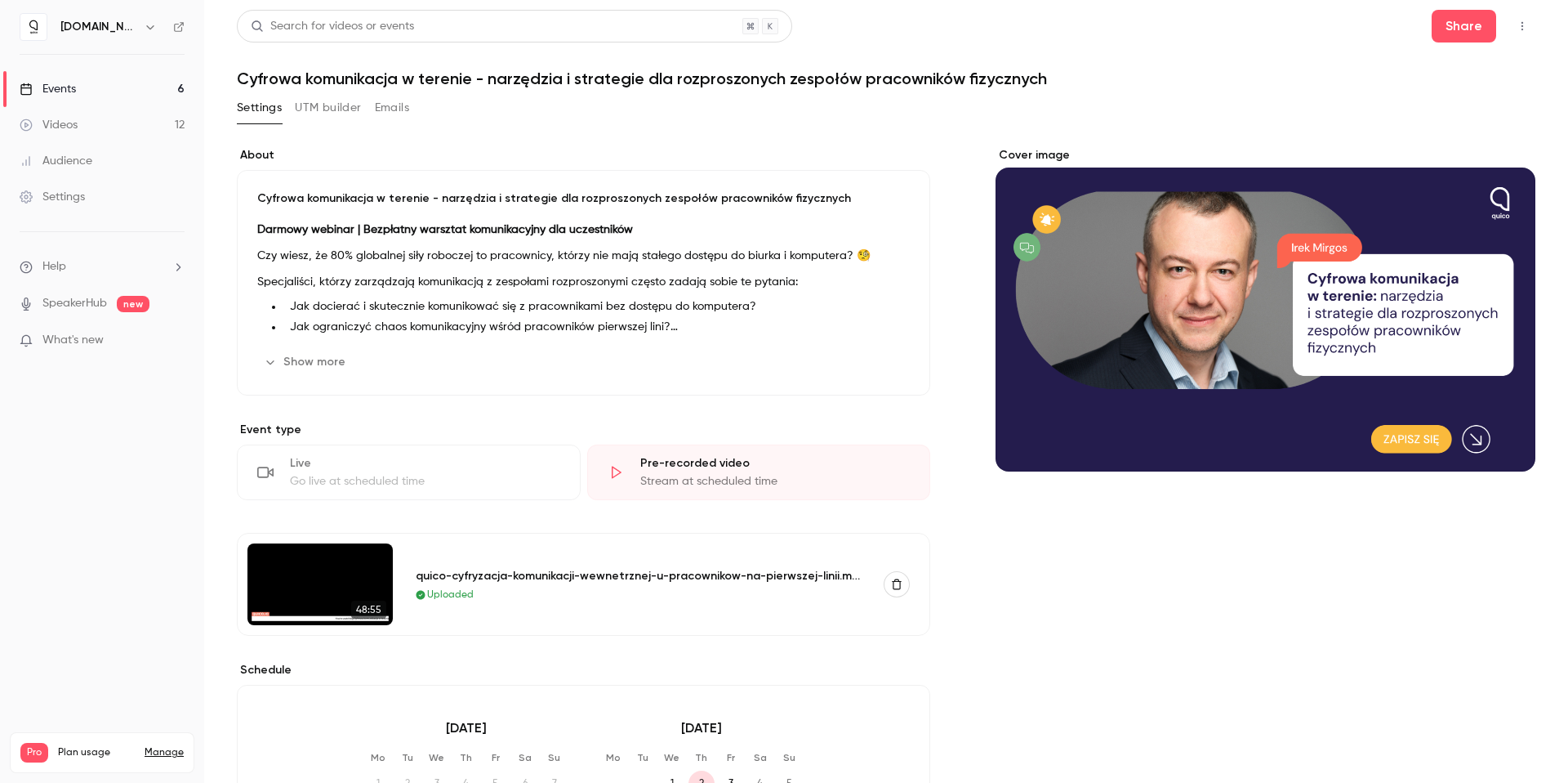
click at [157, 89] on link "Events 6" at bounding box center [102, 89] width 204 height 36
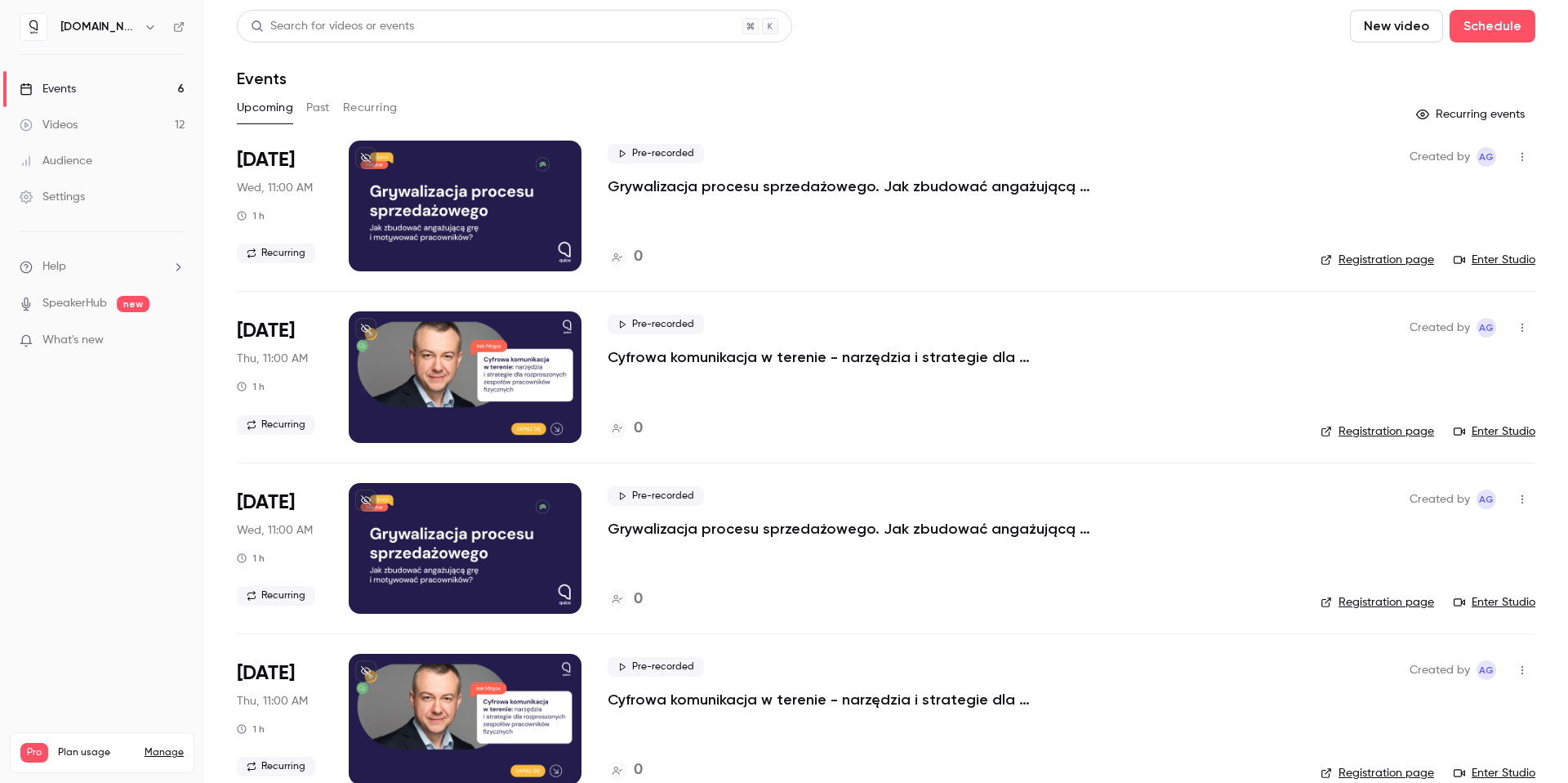
click at [386, 100] on button "Recurring" at bounding box center [370, 107] width 55 height 26
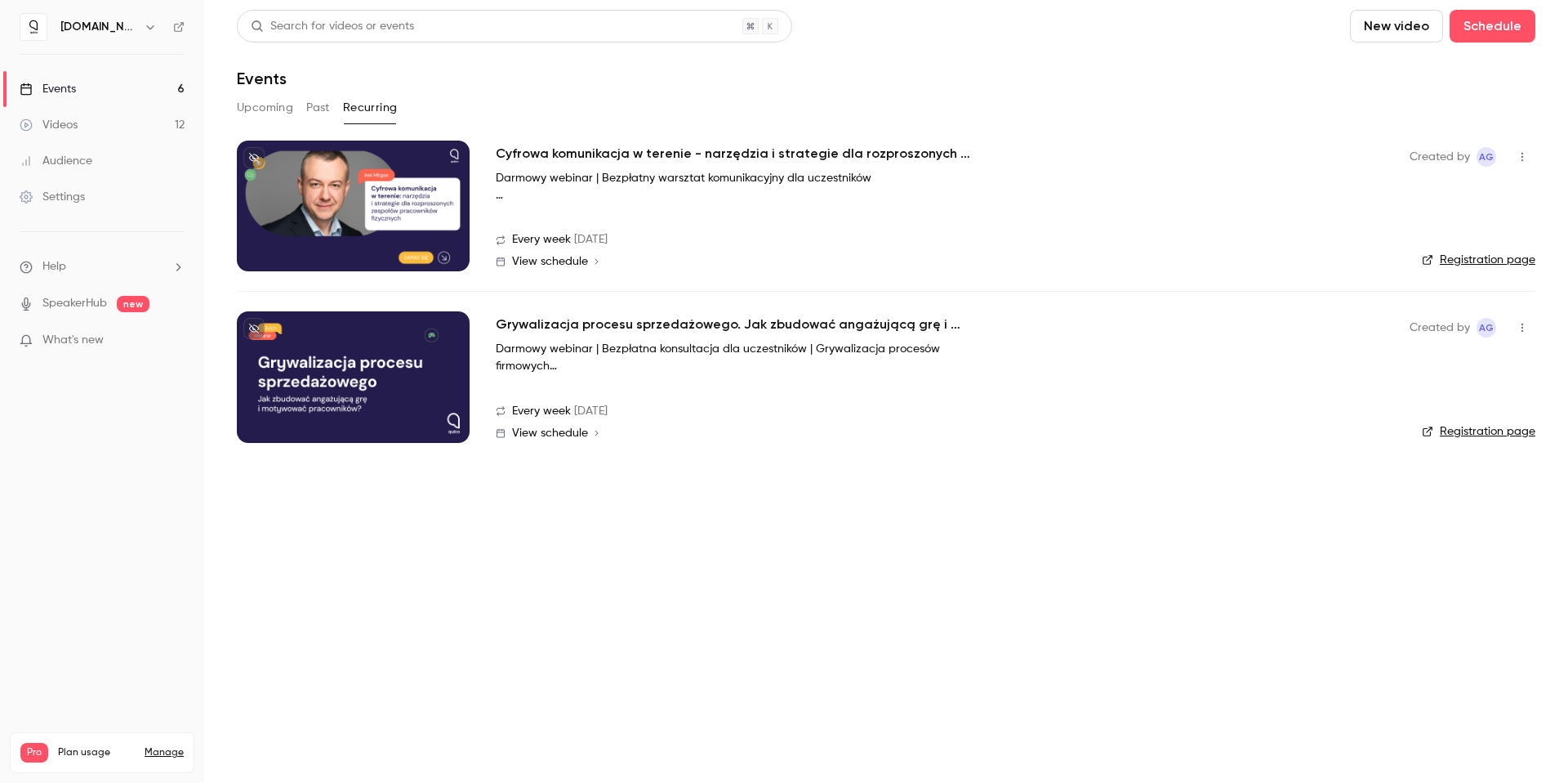
click at [577, 264] on span "View schedule" at bounding box center [549, 261] width 76 height 11
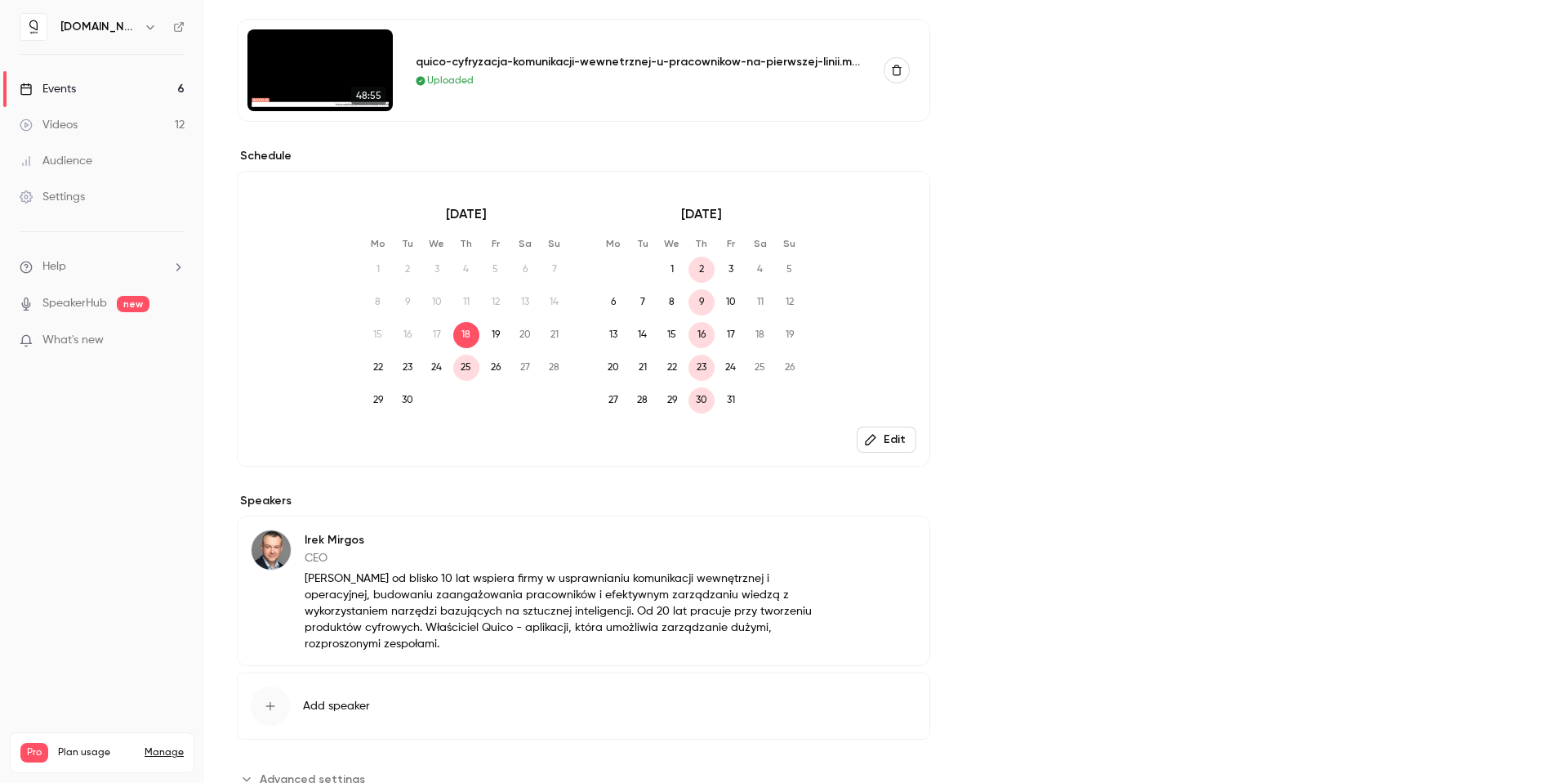
scroll to position [572, 0]
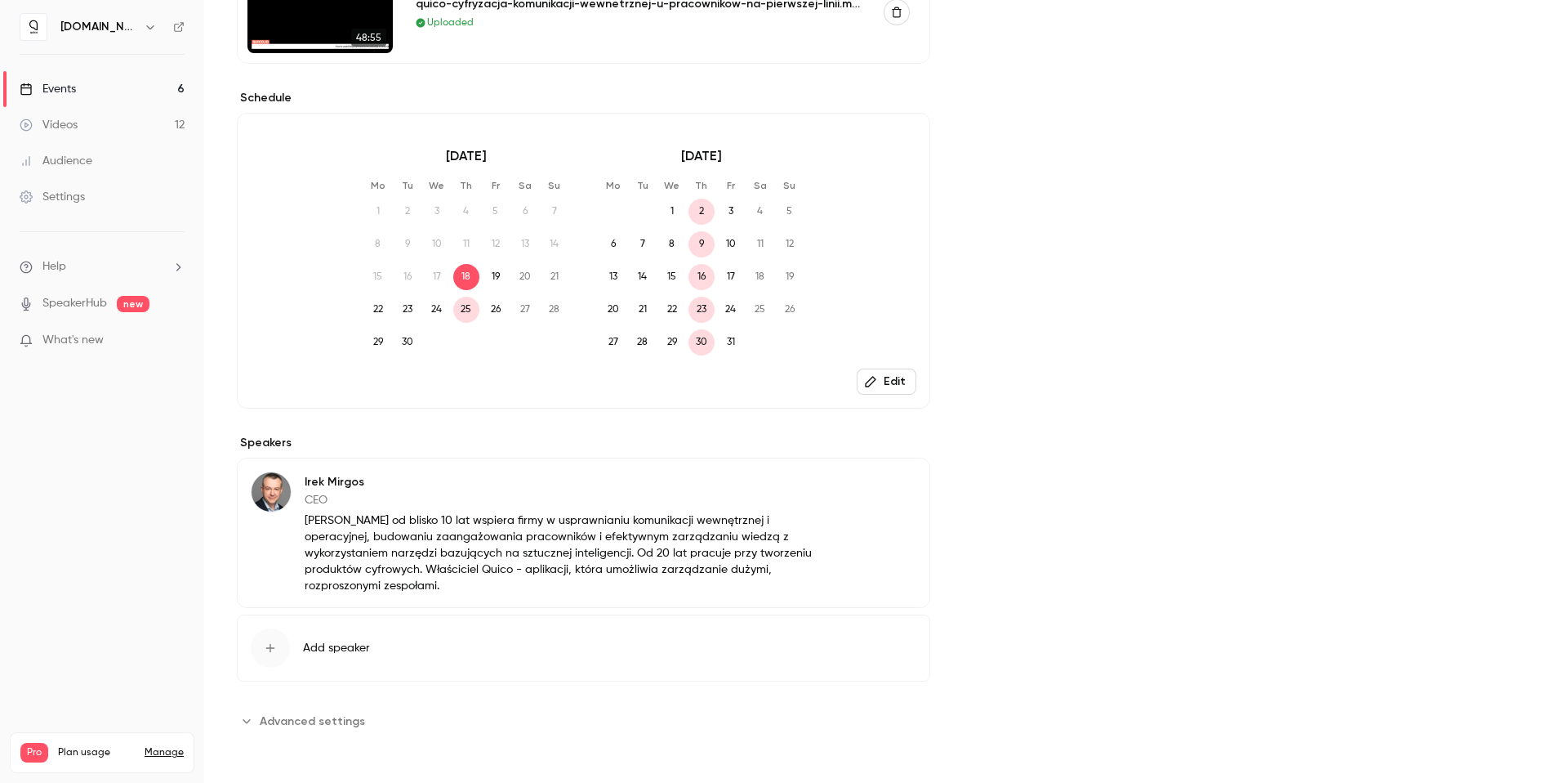
click at [262, 726] on span "Advanced settings" at bounding box center [313, 721] width 106 height 17
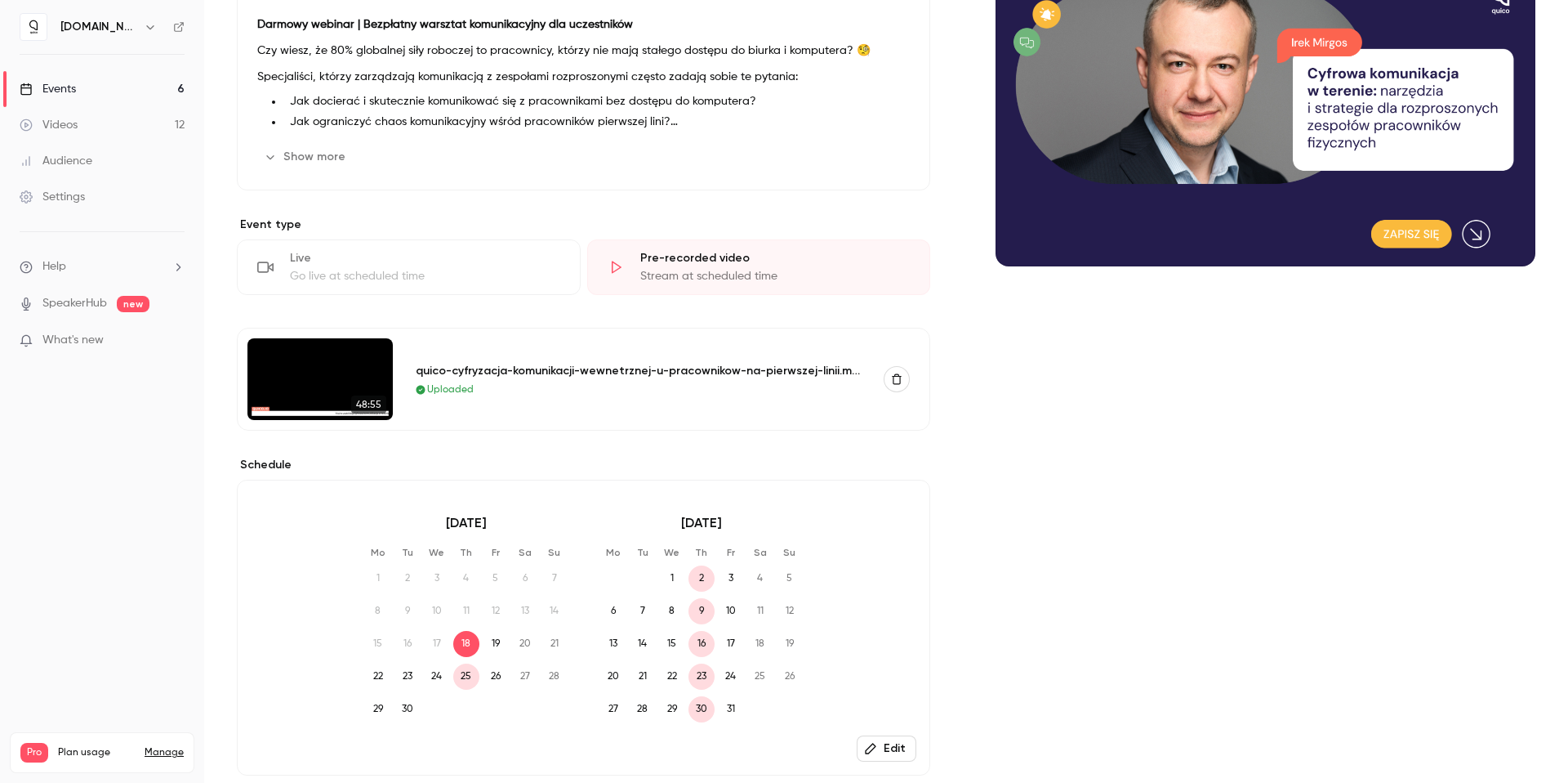
scroll to position [0, 0]
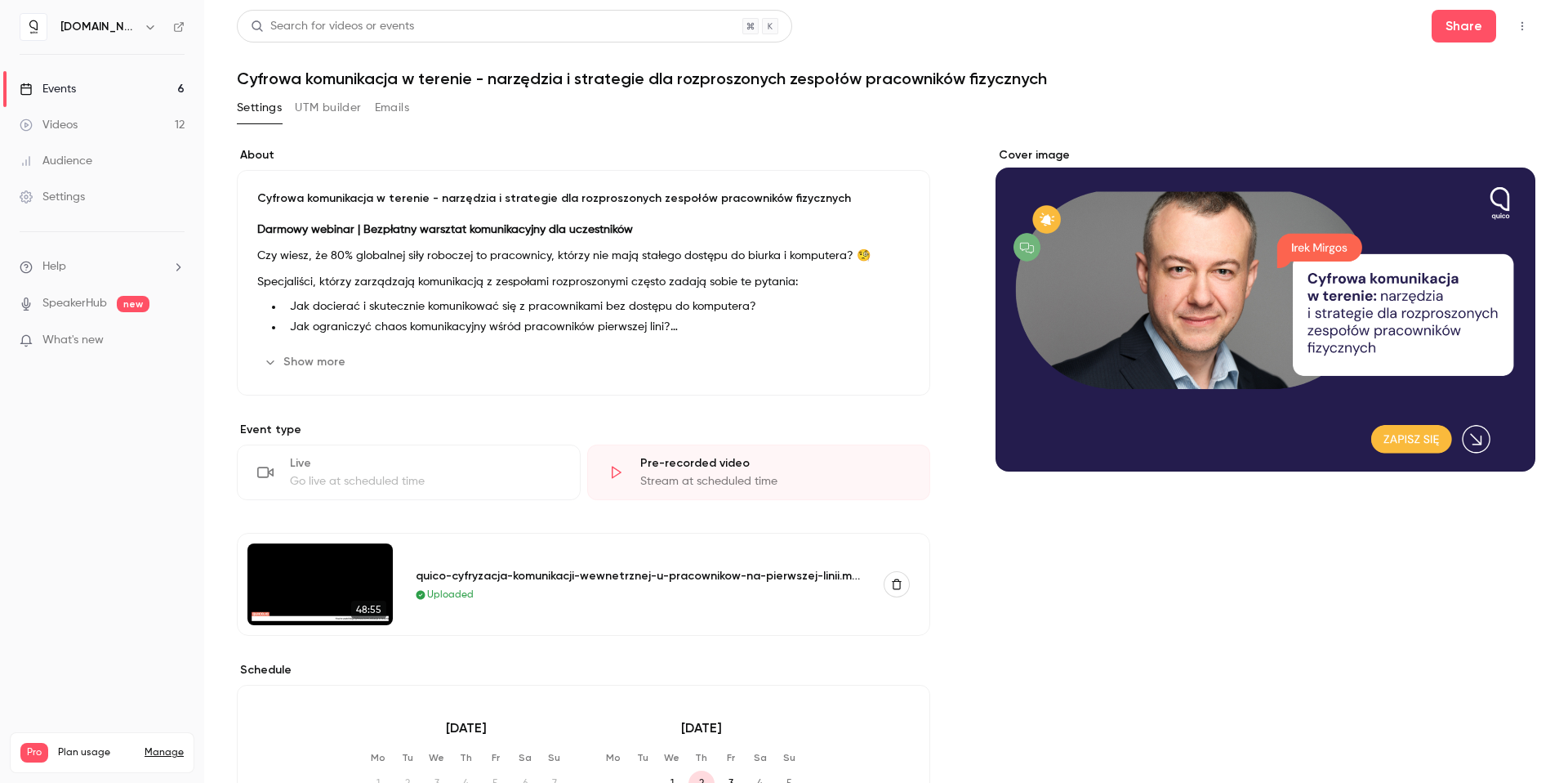
click at [1516, 27] on icon "button" at bounding box center [1522, 26] width 13 height 11
click at [1117, 95] on div at bounding box center [784, 391] width 1568 height 783
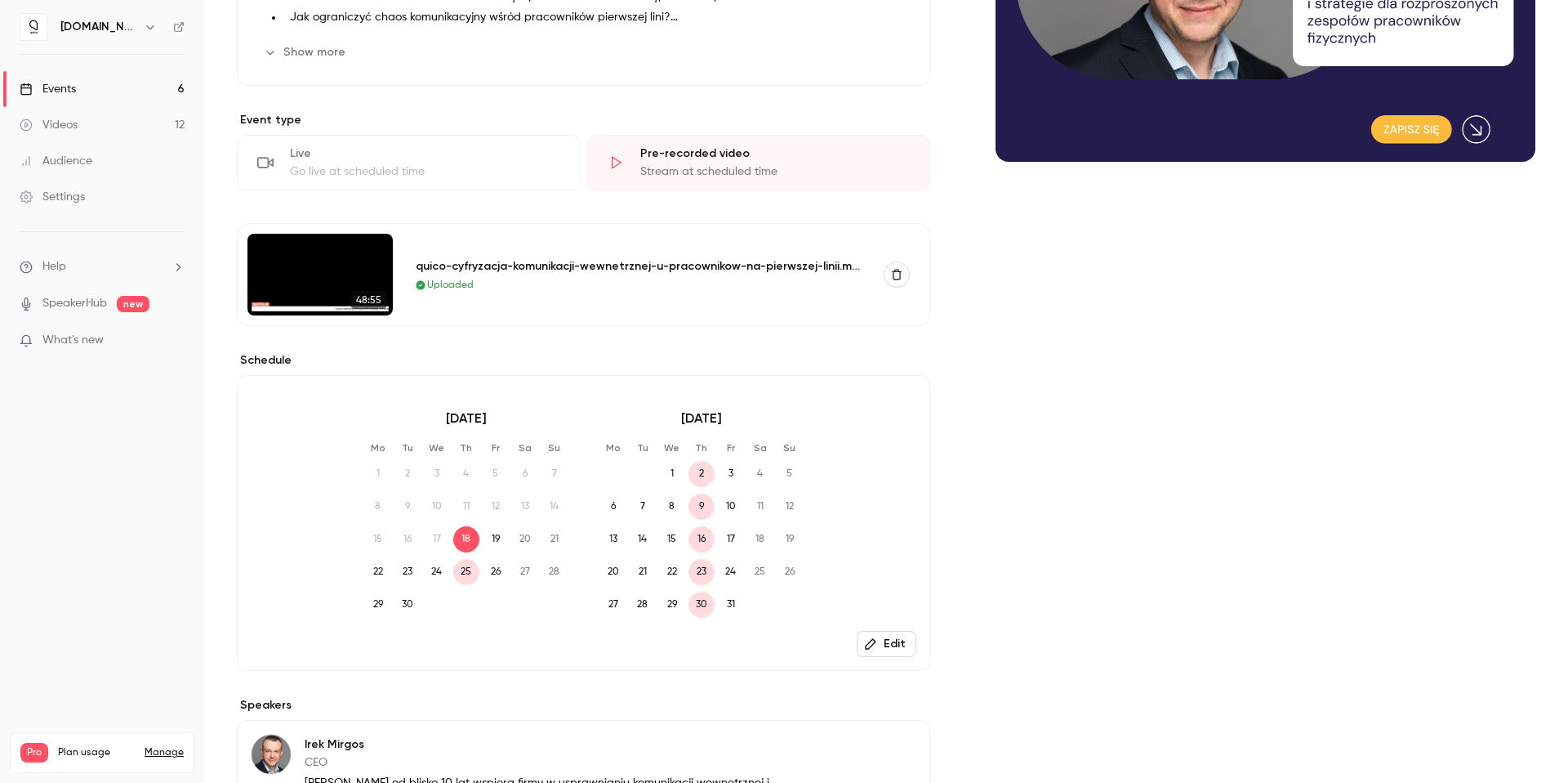
scroll to position [394, 0]
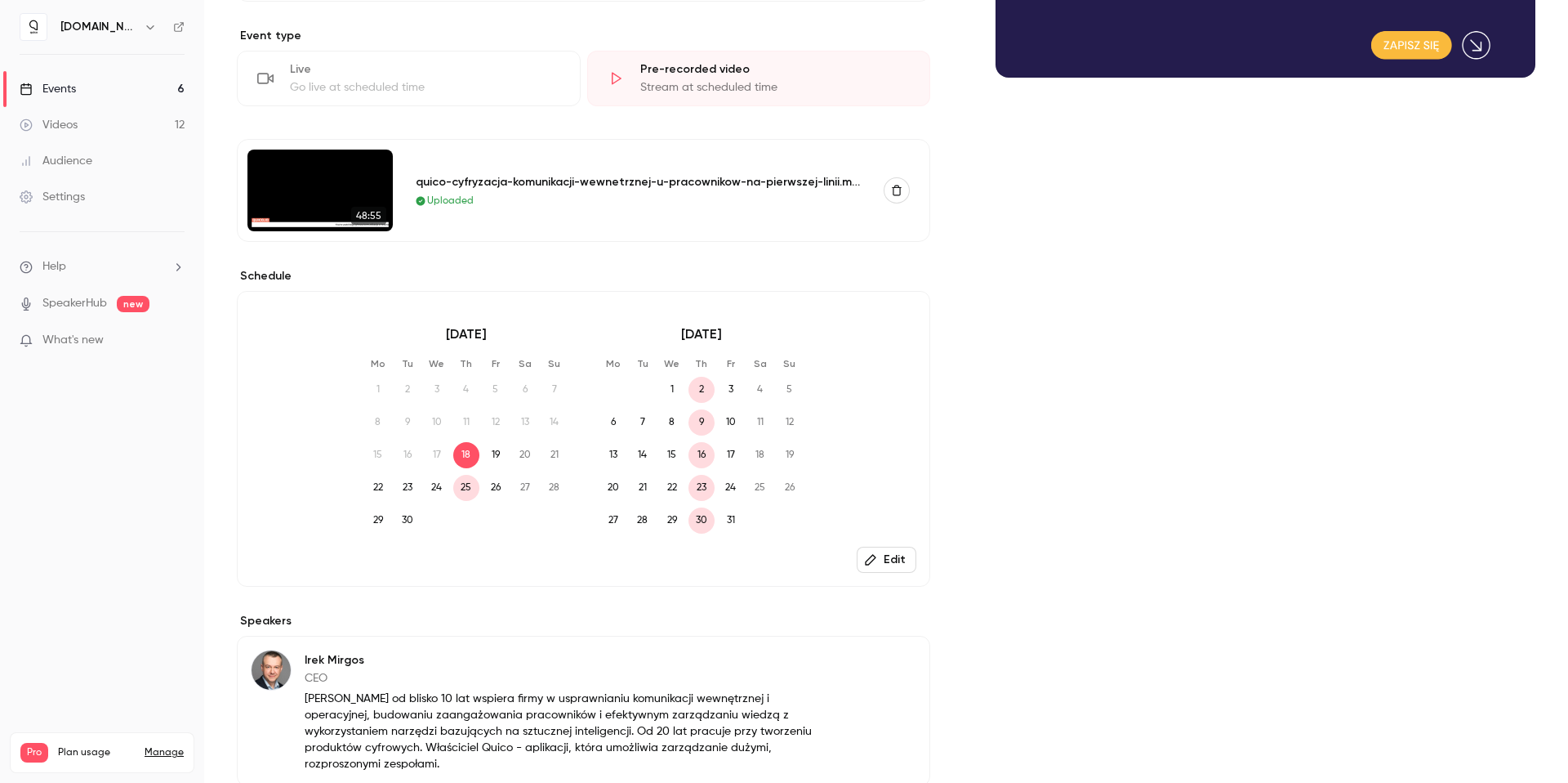
click at [893, 567] on button "Edit" at bounding box center [887, 560] width 60 height 26
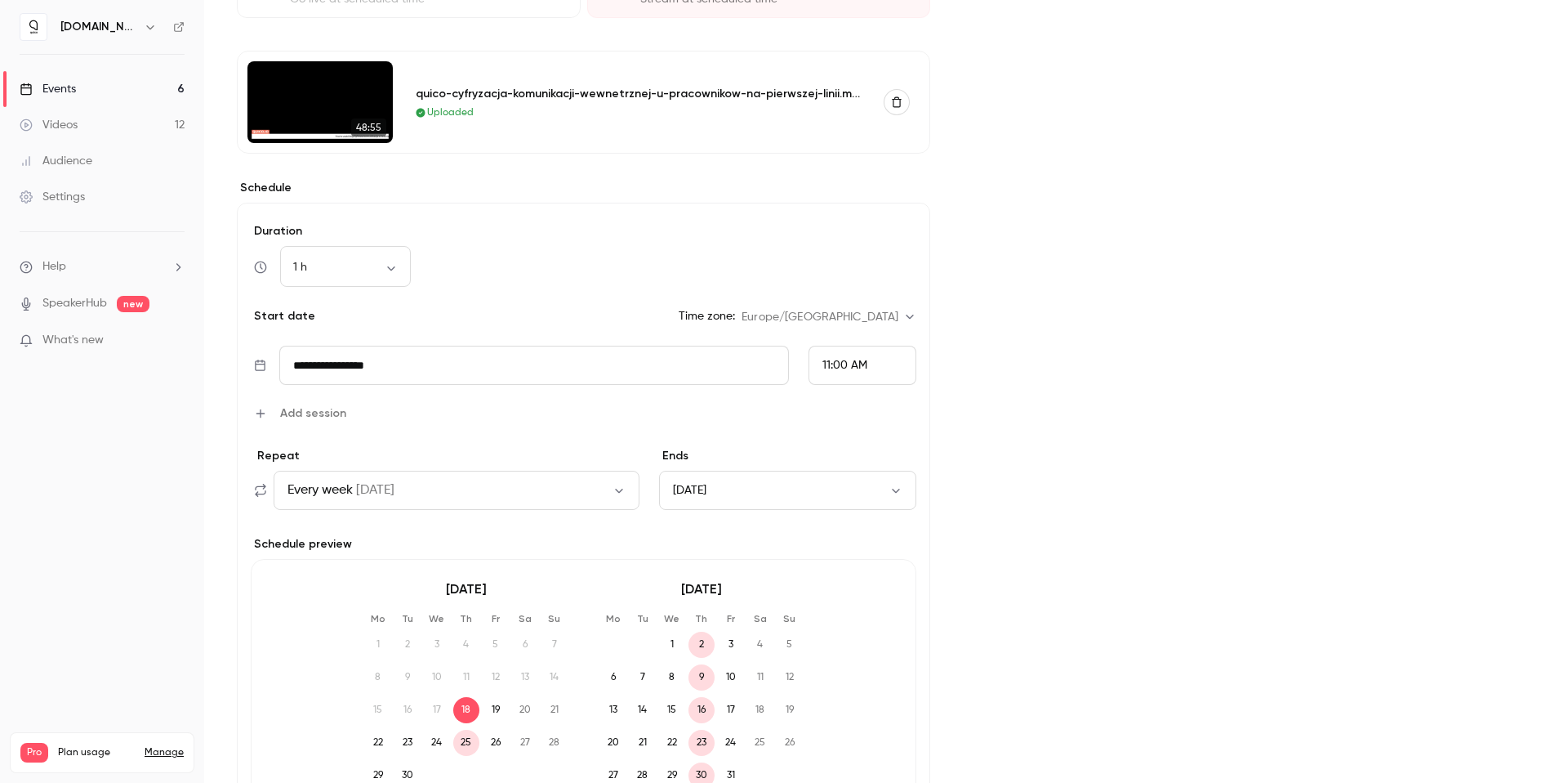
scroll to position [282, 0]
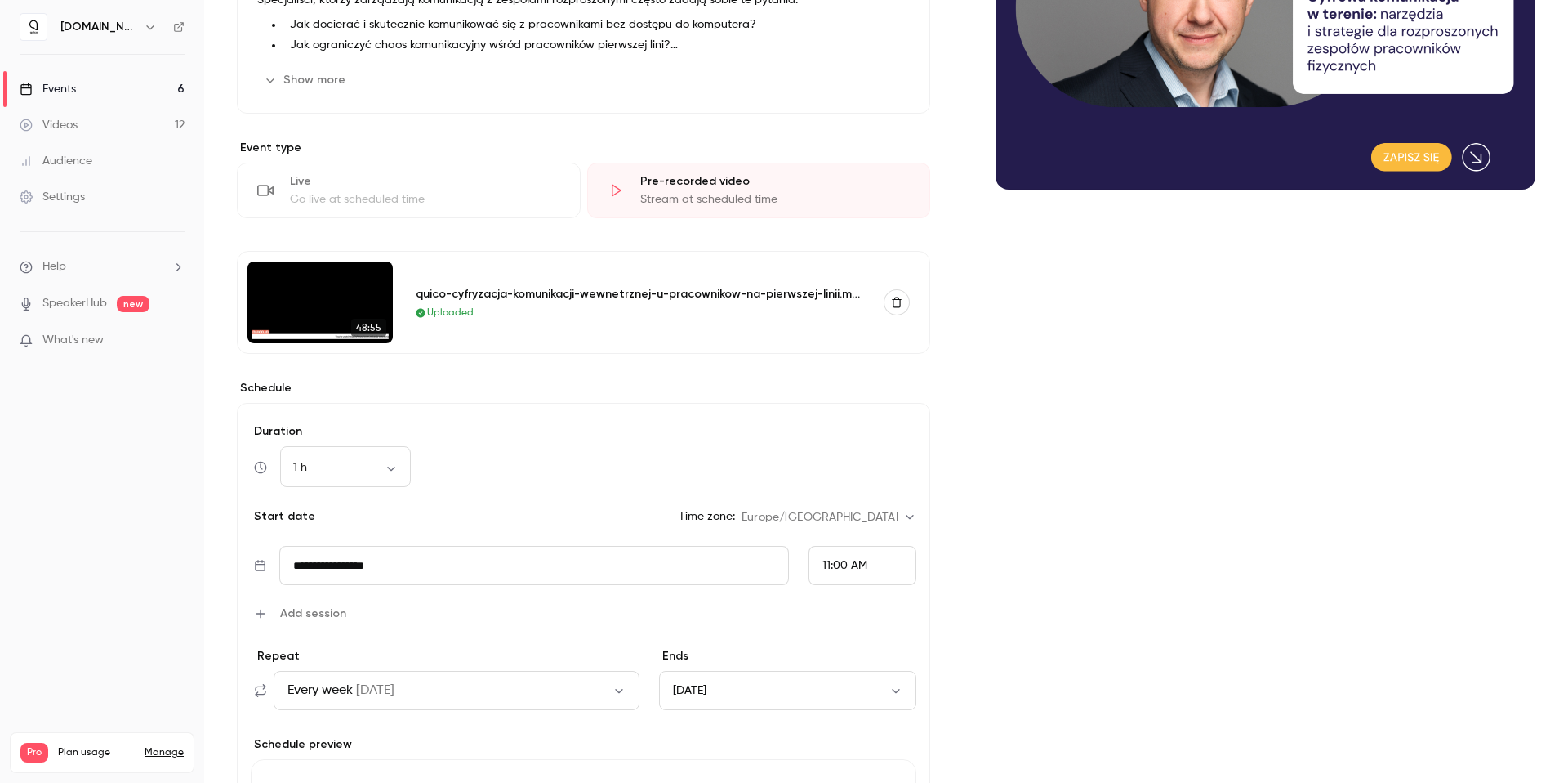
click at [177, 91] on link "Events 6" at bounding box center [102, 89] width 204 height 36
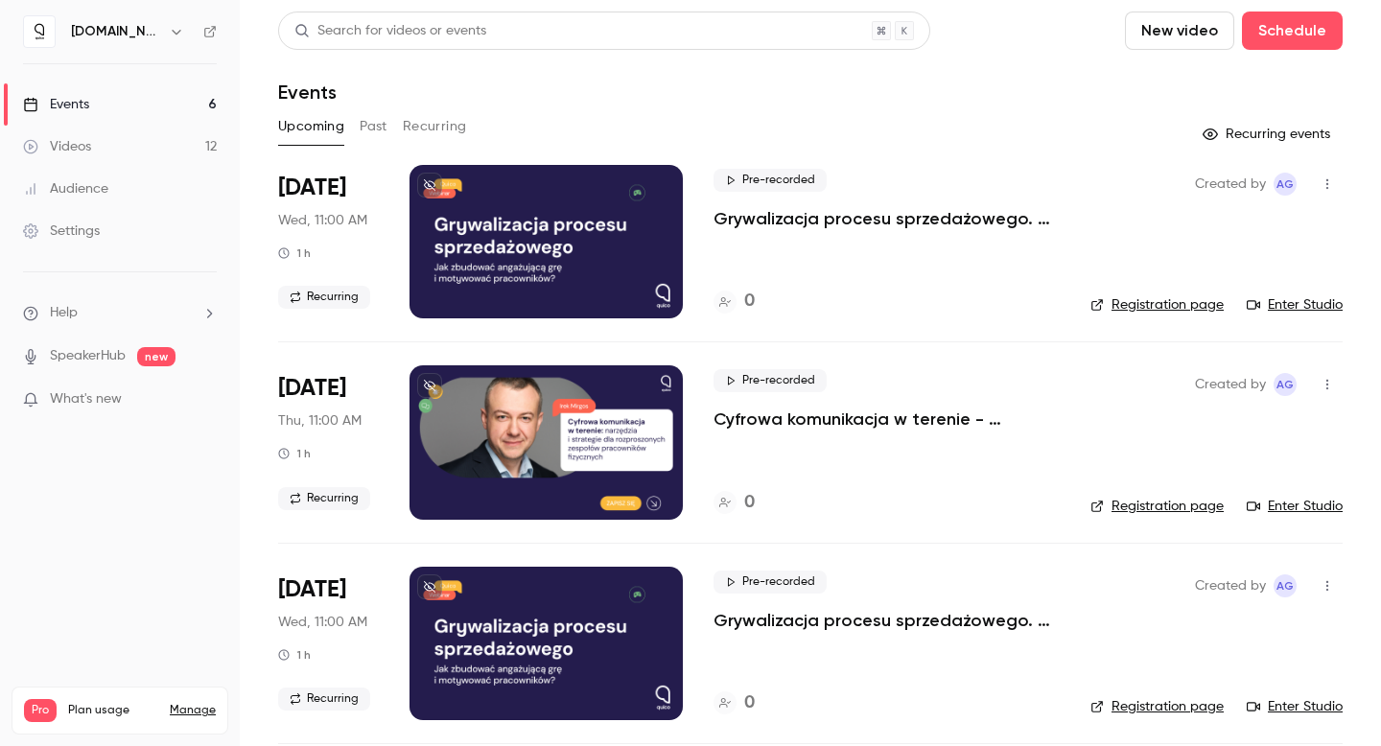
click at [773, 415] on p "Cyfrowa komunikacja w terenie - narzędzia i strategie dla rozproszonych zespołó…" at bounding box center [886, 419] width 346 height 23
click at [422, 126] on button "Recurring" at bounding box center [435, 126] width 64 height 31
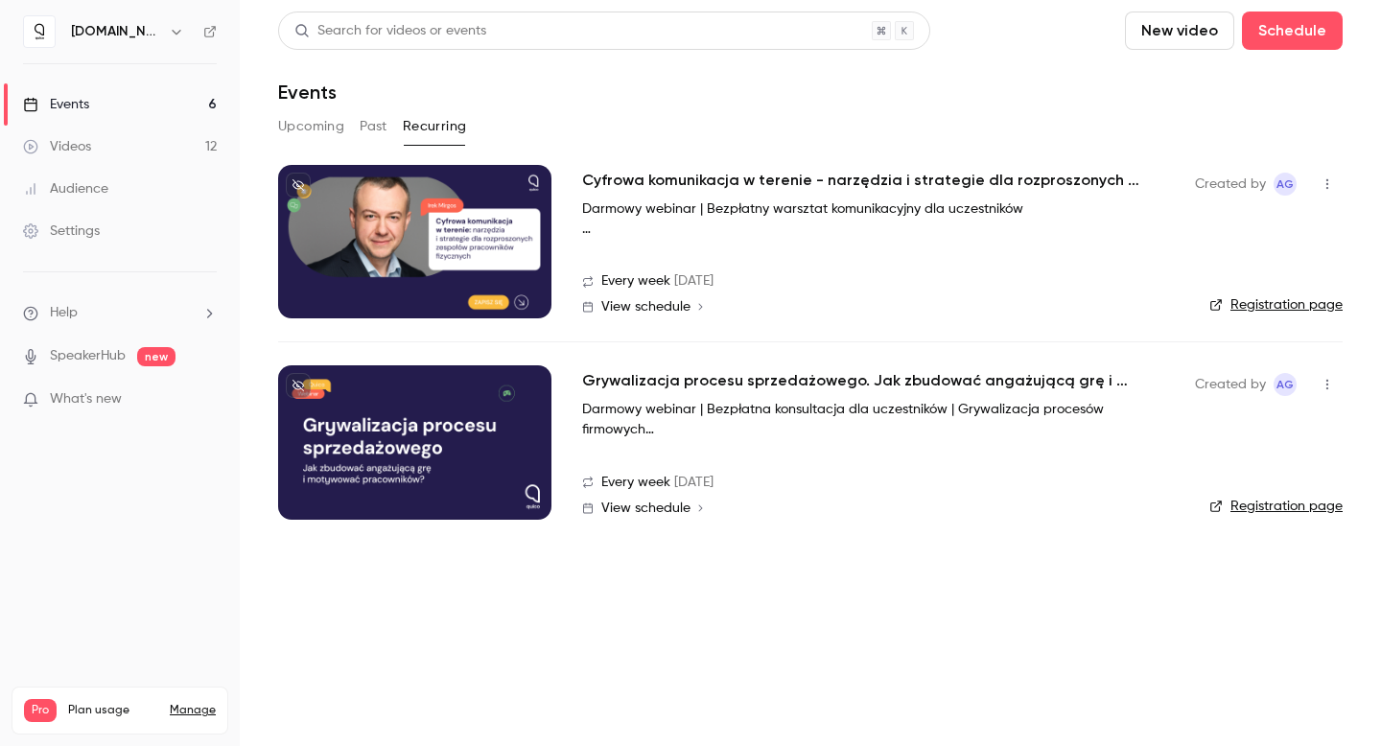
click at [642, 182] on h2 "Cyfrowa komunikacja w terenie - narzędzia i strategie dla rozproszonych zespołó…" at bounding box center [869, 180] width 575 height 23
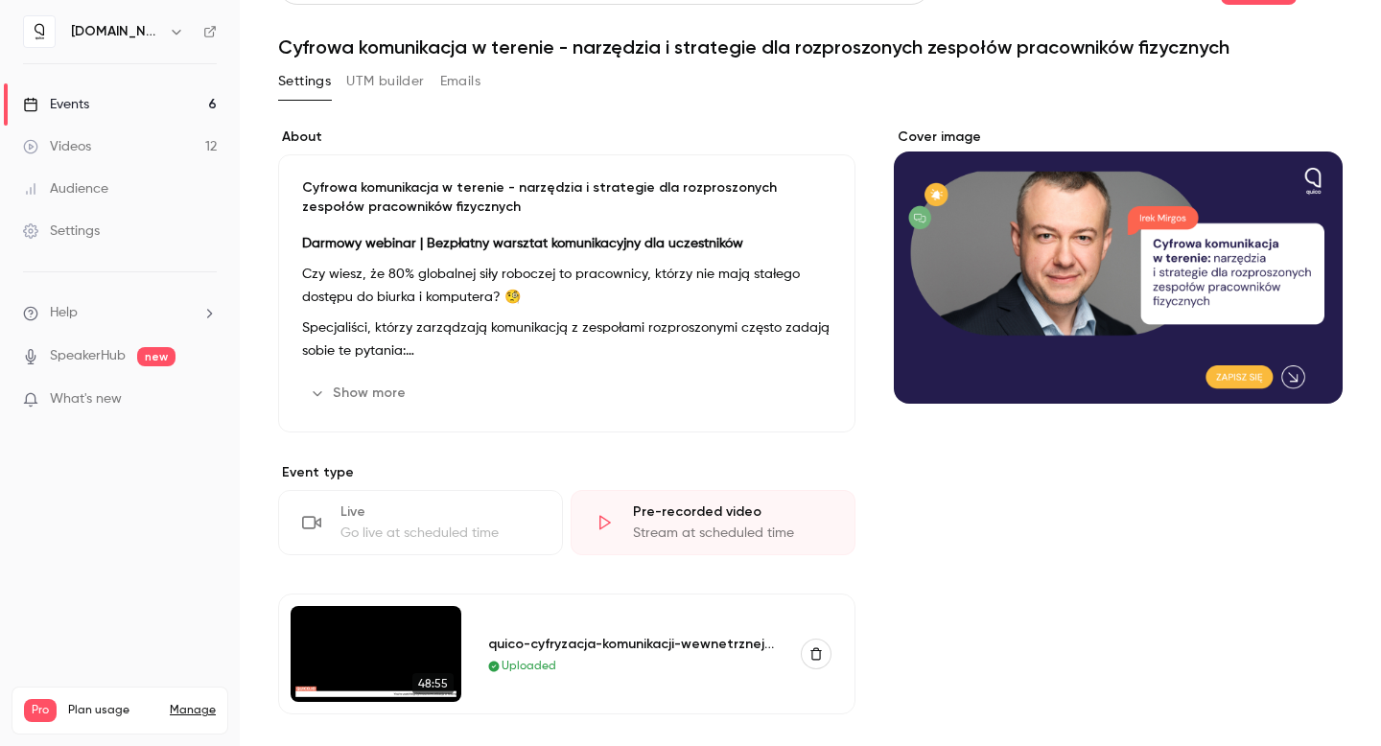
scroll to position [96, 0]
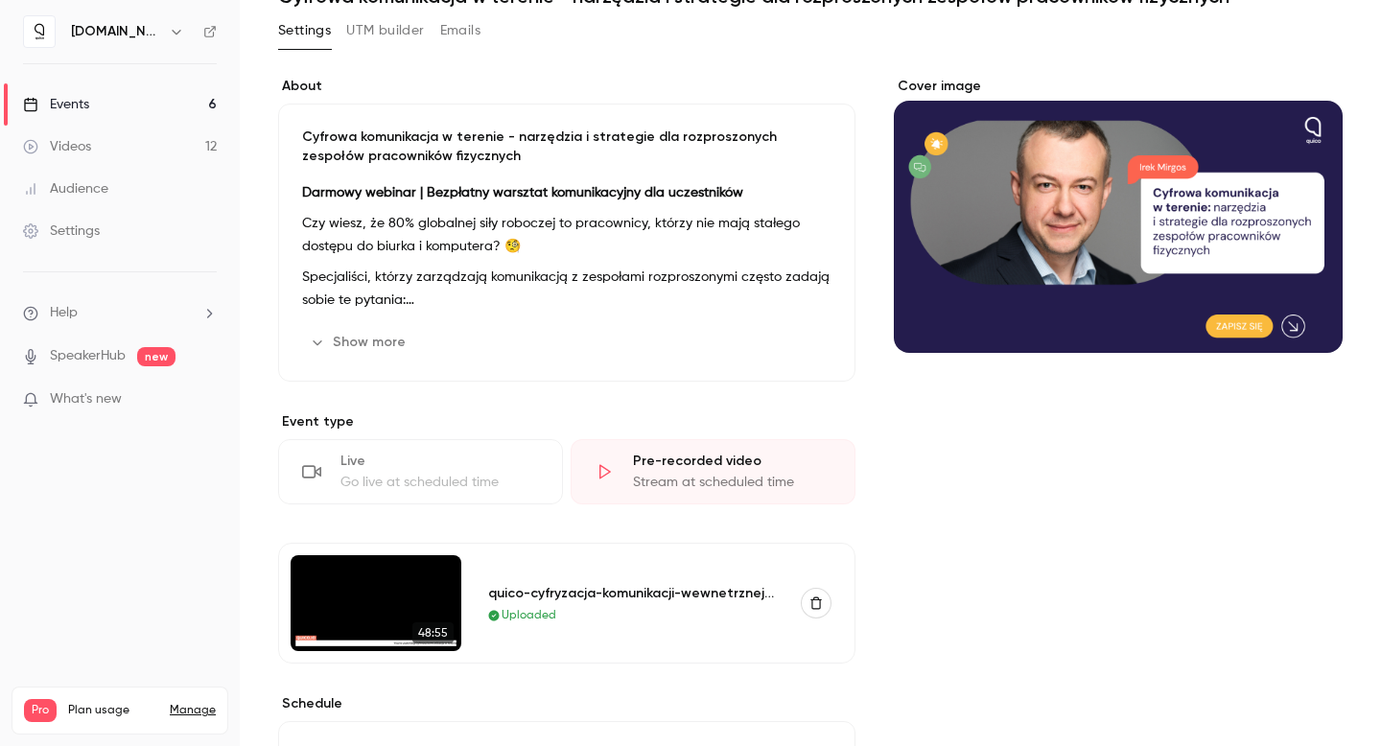
click at [810, 599] on icon "button" at bounding box center [816, 603] width 12 height 12
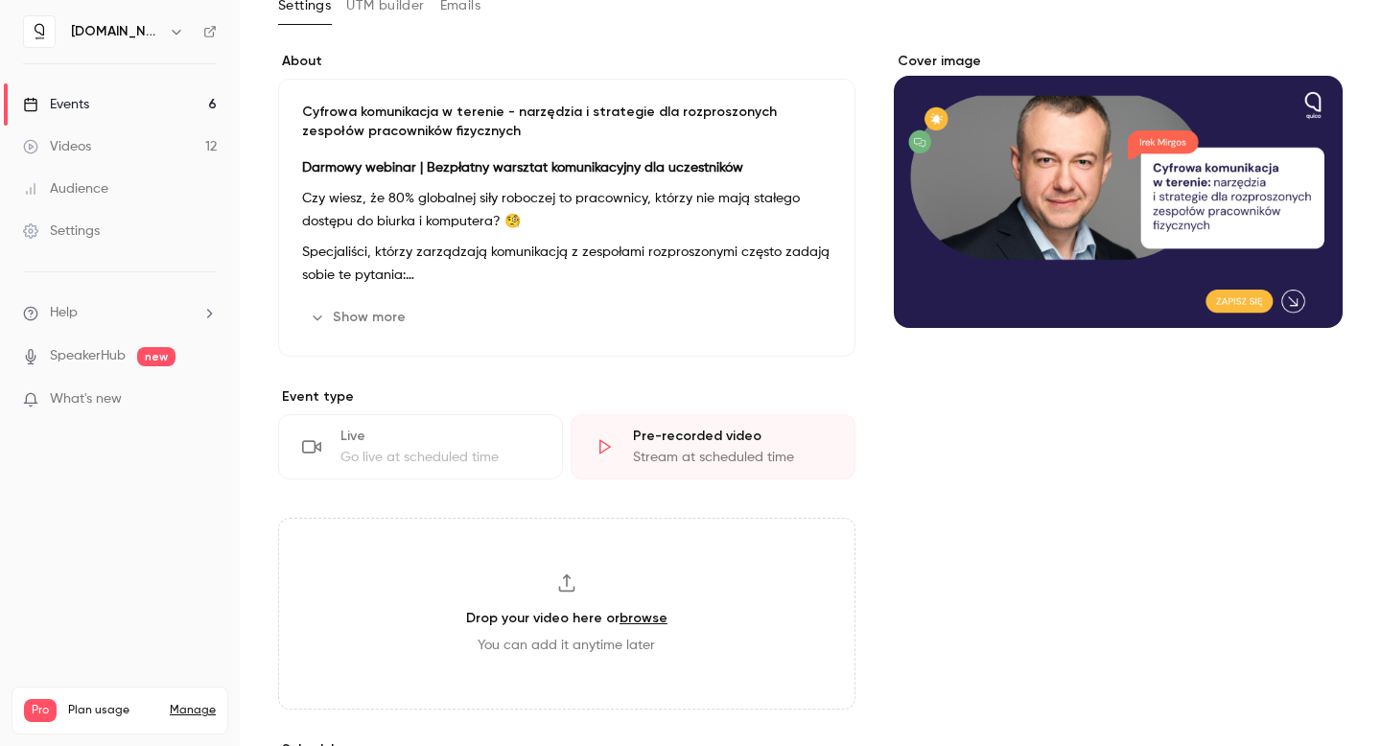
scroll to position [136, 0]
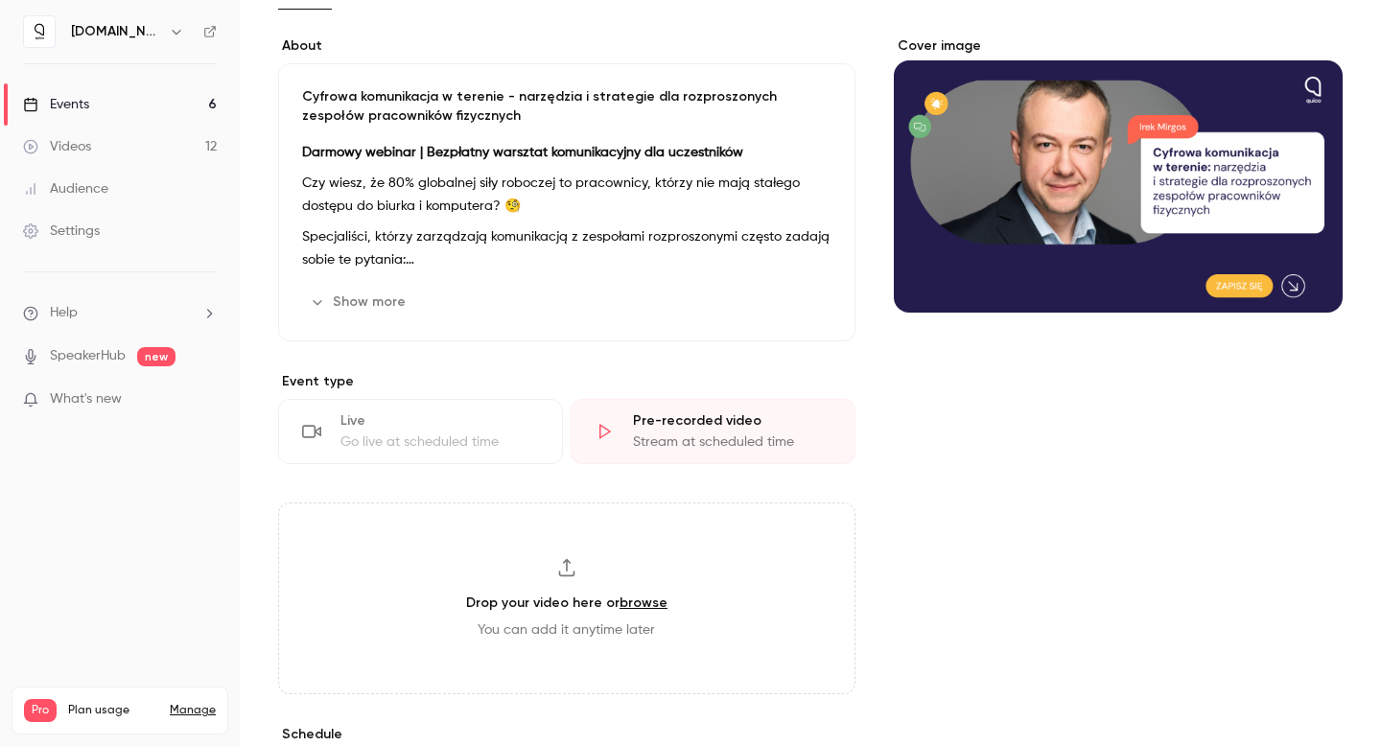
click at [652, 596] on link "browse" at bounding box center [643, 603] width 48 height 16
type input "**********"
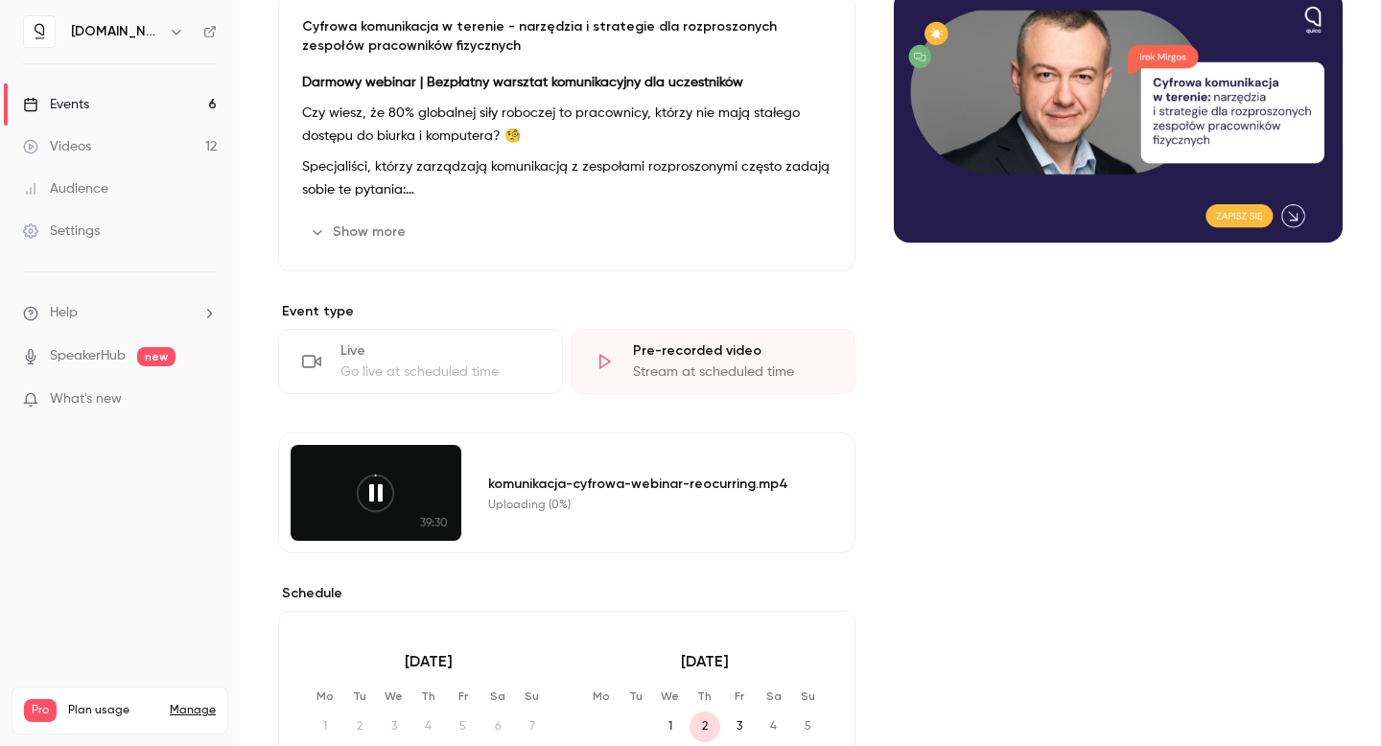
scroll to position [231, 0]
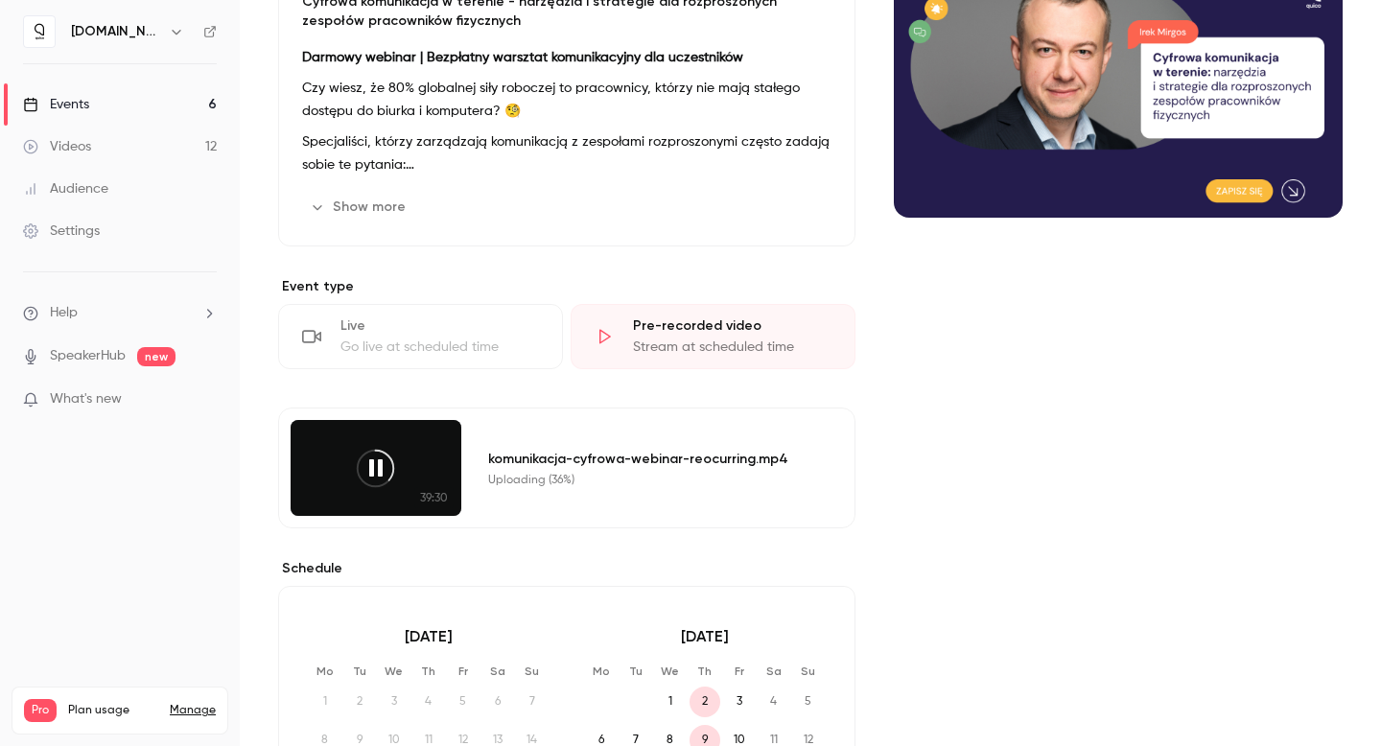
click at [587, 466] on div "komunikacja-cyfrowa-webinar-reocurring.mp4" at bounding box center [648, 459] width 320 height 20
click at [385, 474] on icon at bounding box center [375, 468] width 43 height 43
click at [382, 469] on icon at bounding box center [375, 468] width 43 height 43
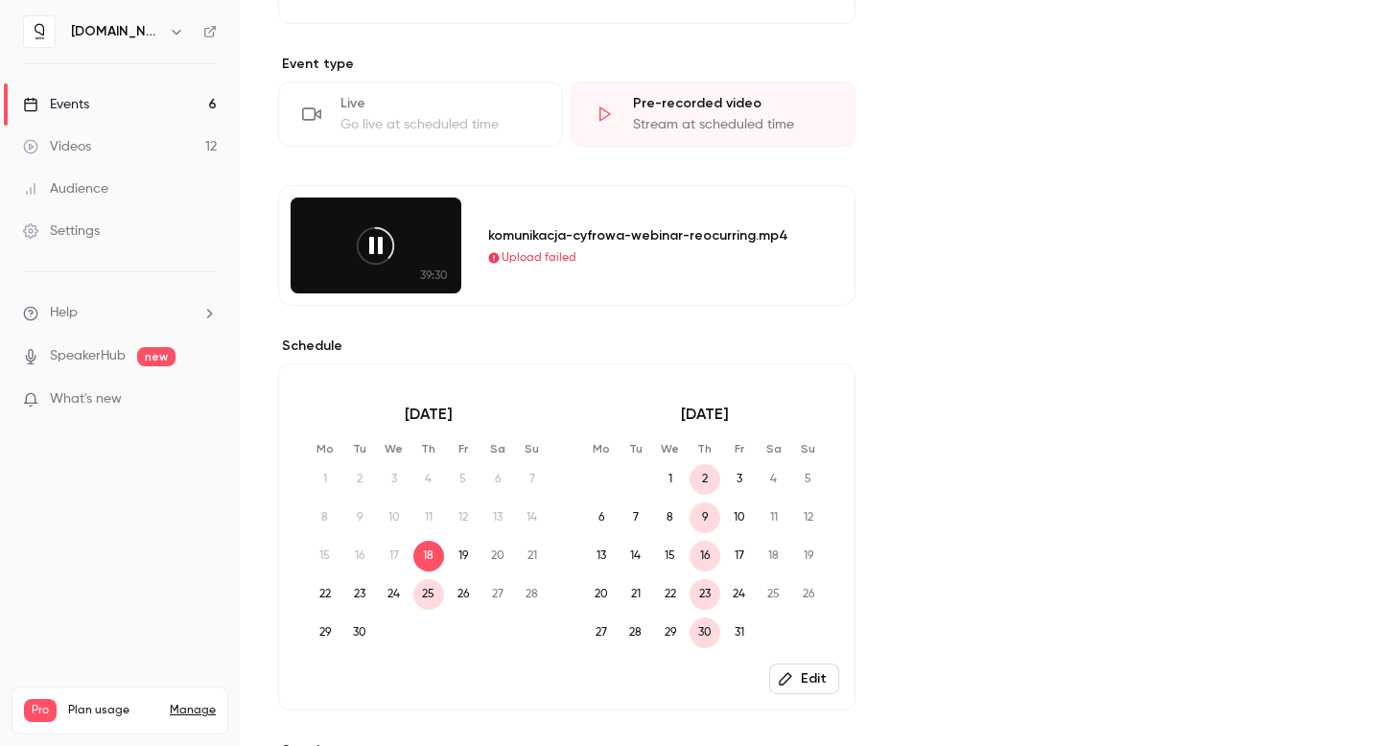
scroll to position [429, 0]
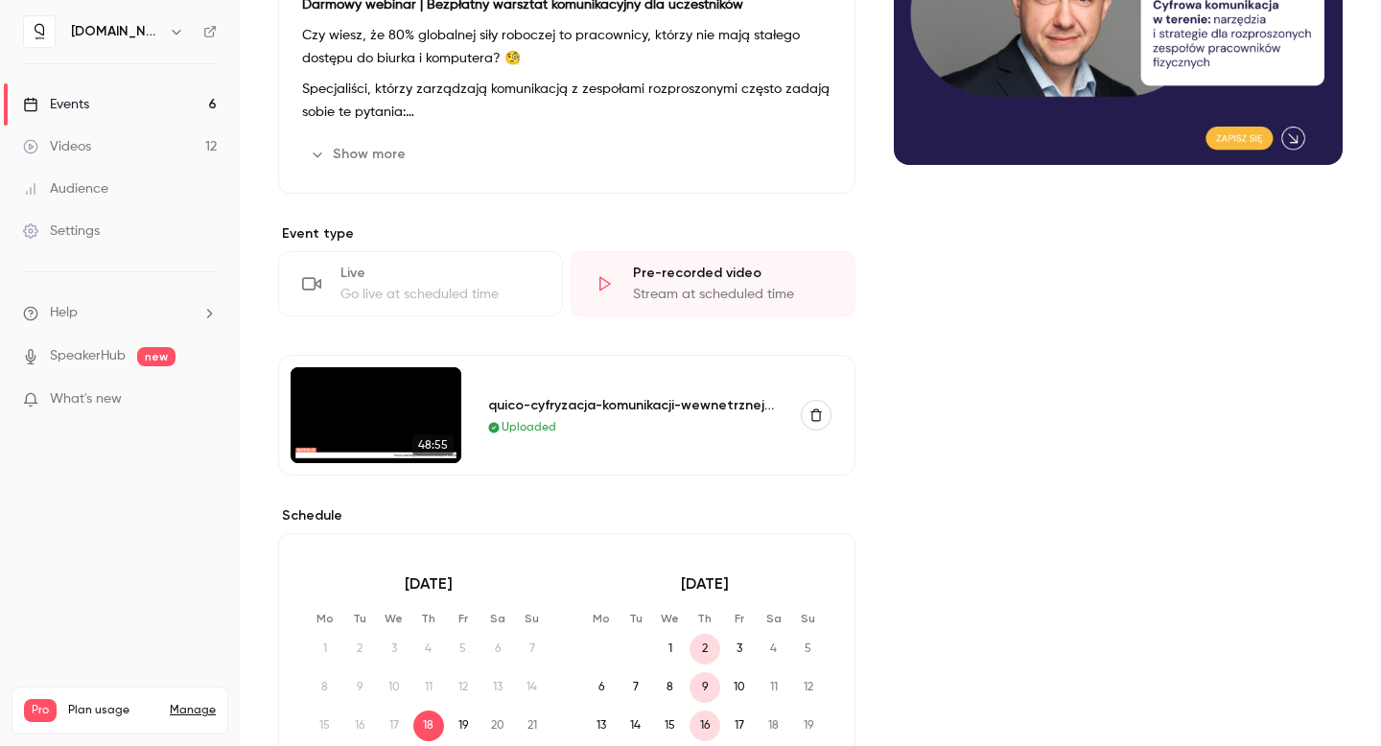
scroll to position [296, 0]
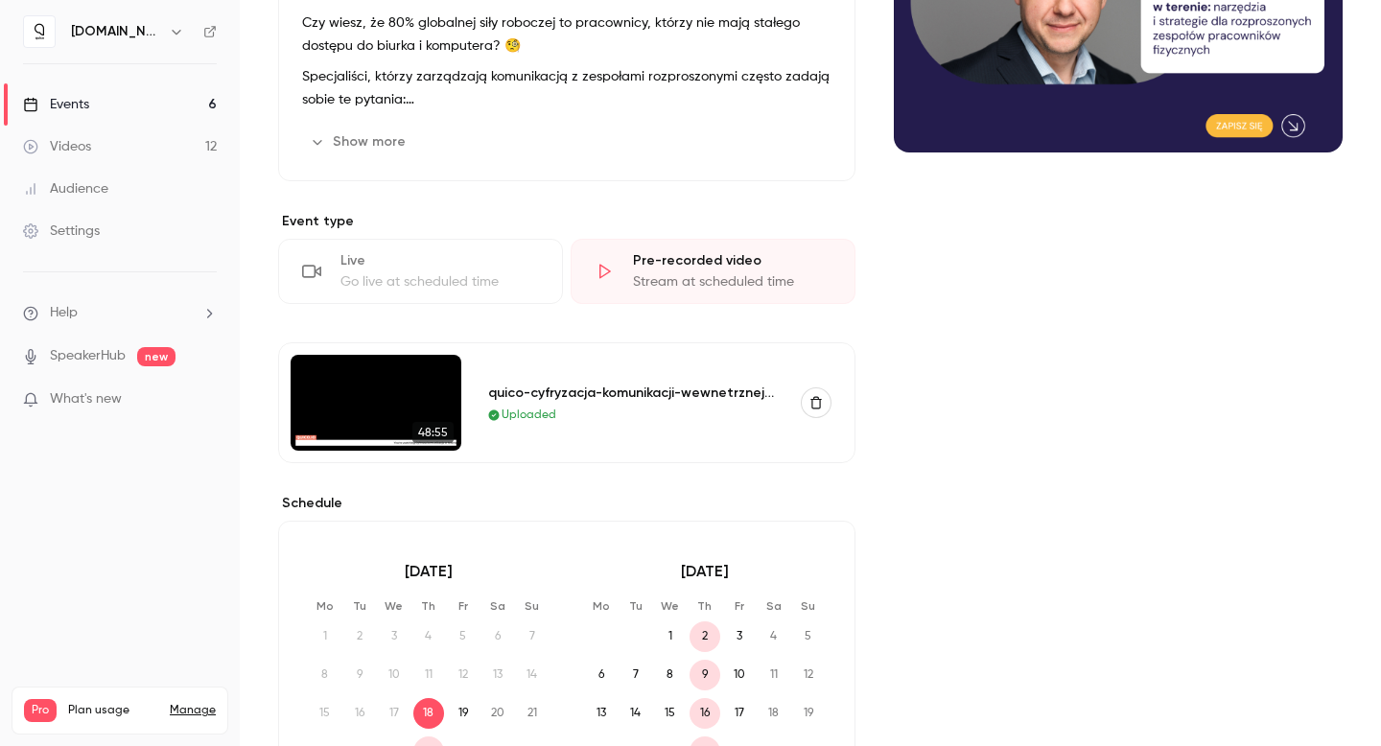
click at [816, 407] on button "button" at bounding box center [816, 402] width 31 height 31
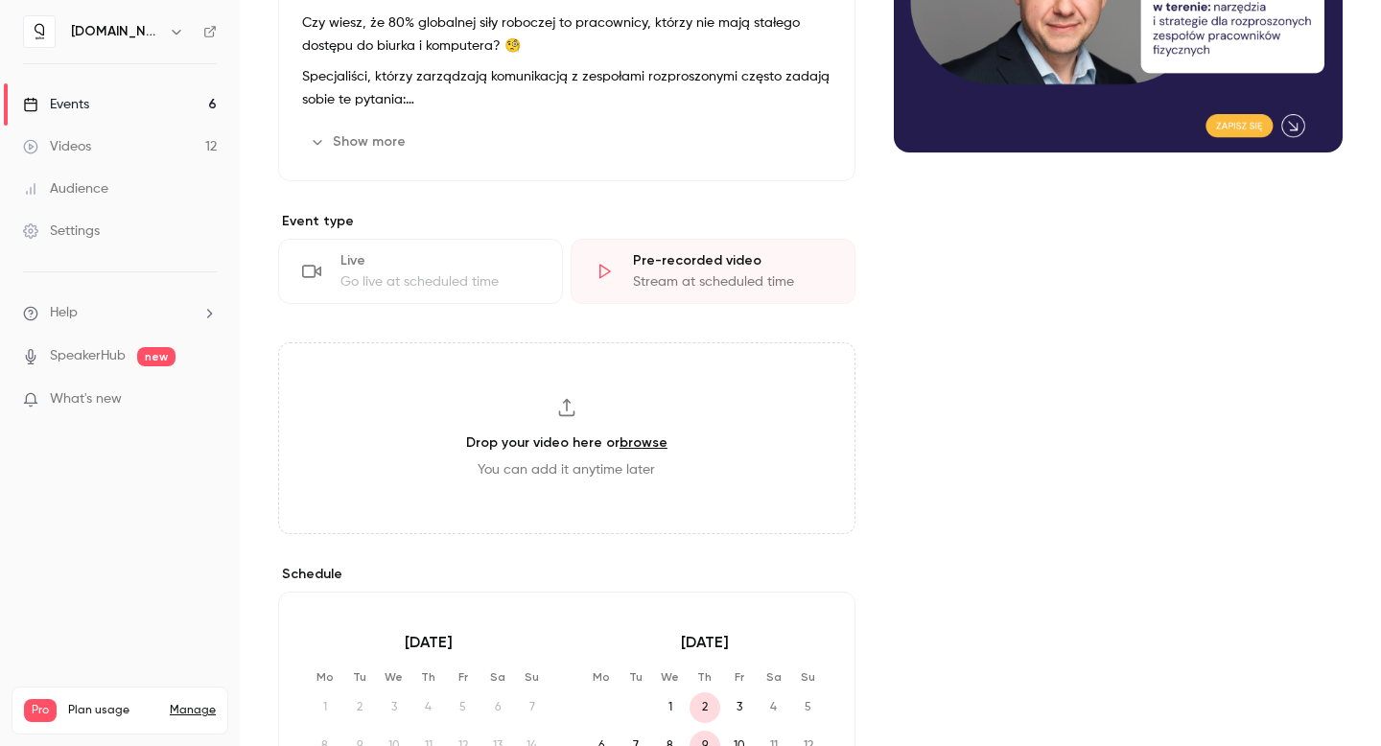
click at [634, 442] on link "browse" at bounding box center [643, 442] width 48 height 16
type input "**********"
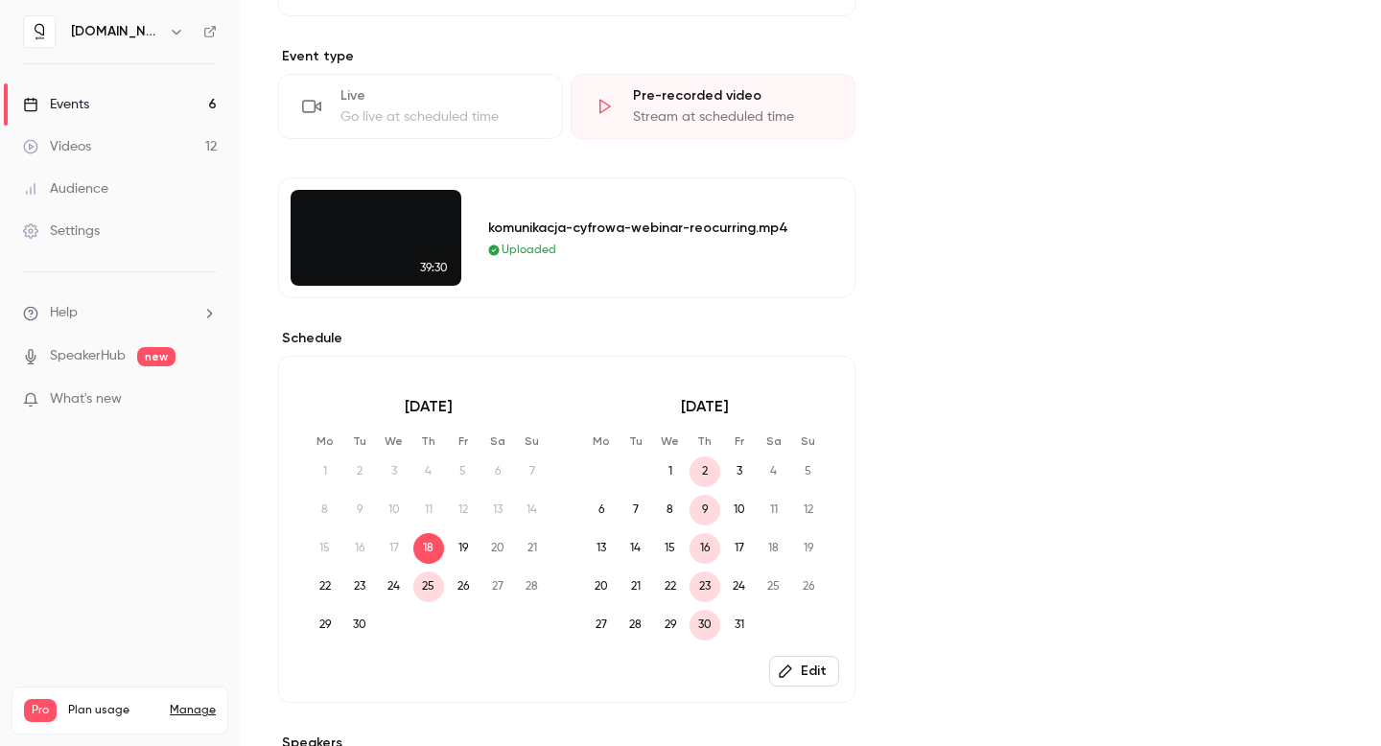
scroll to position [249, 0]
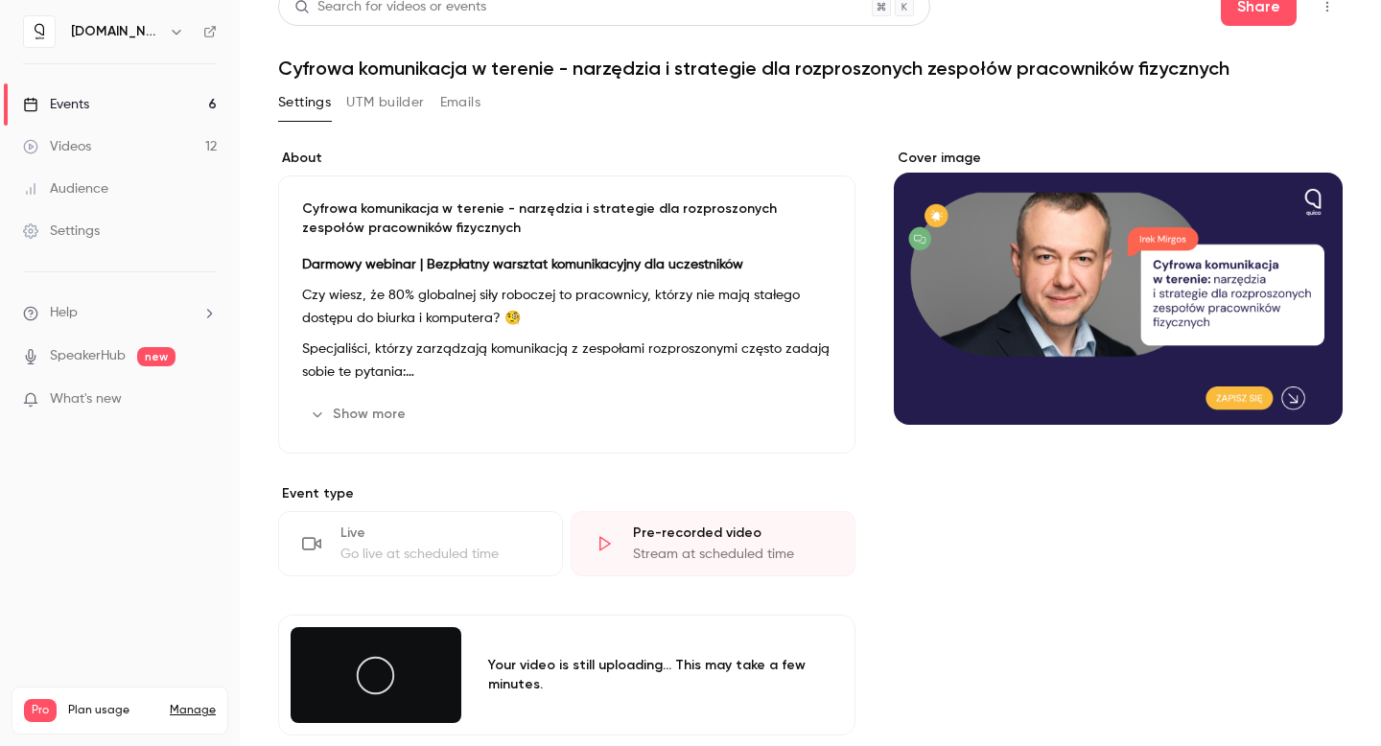
scroll to position [36, 0]
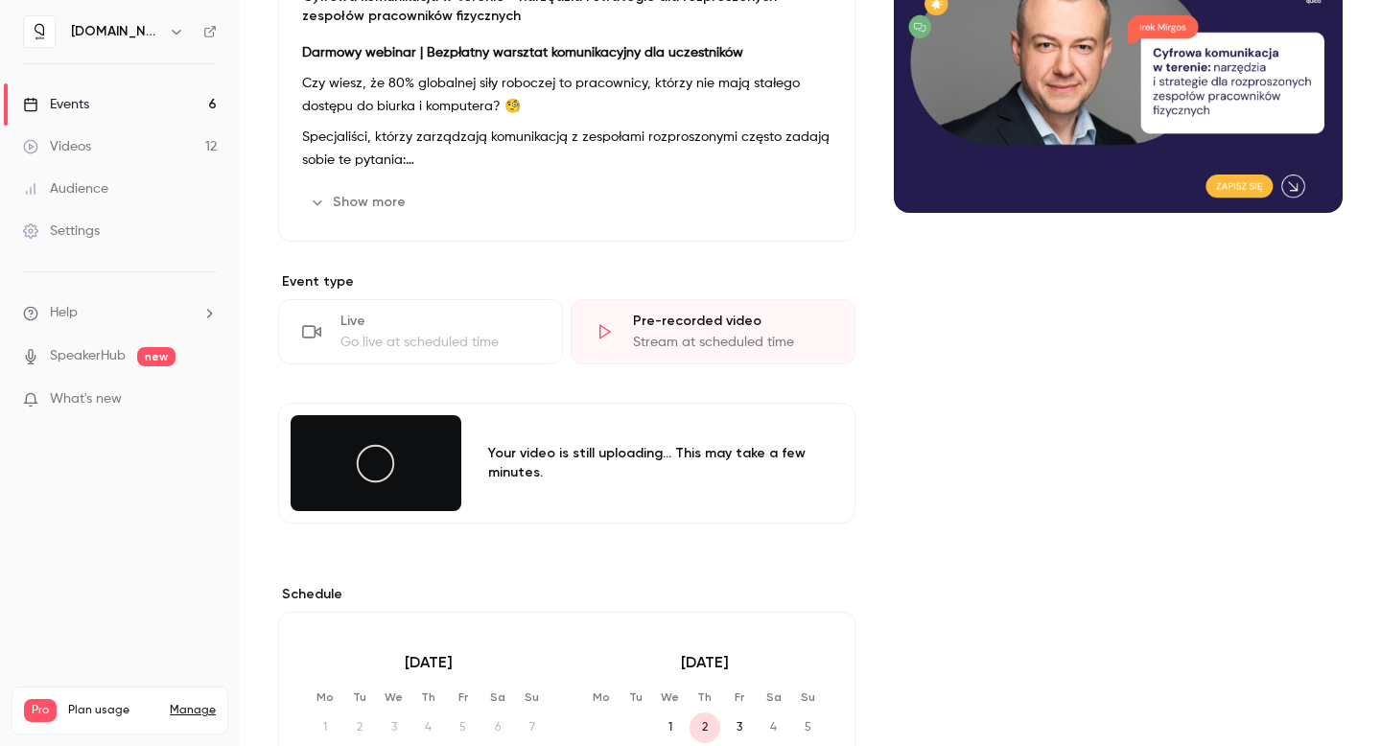
scroll to position [335, 0]
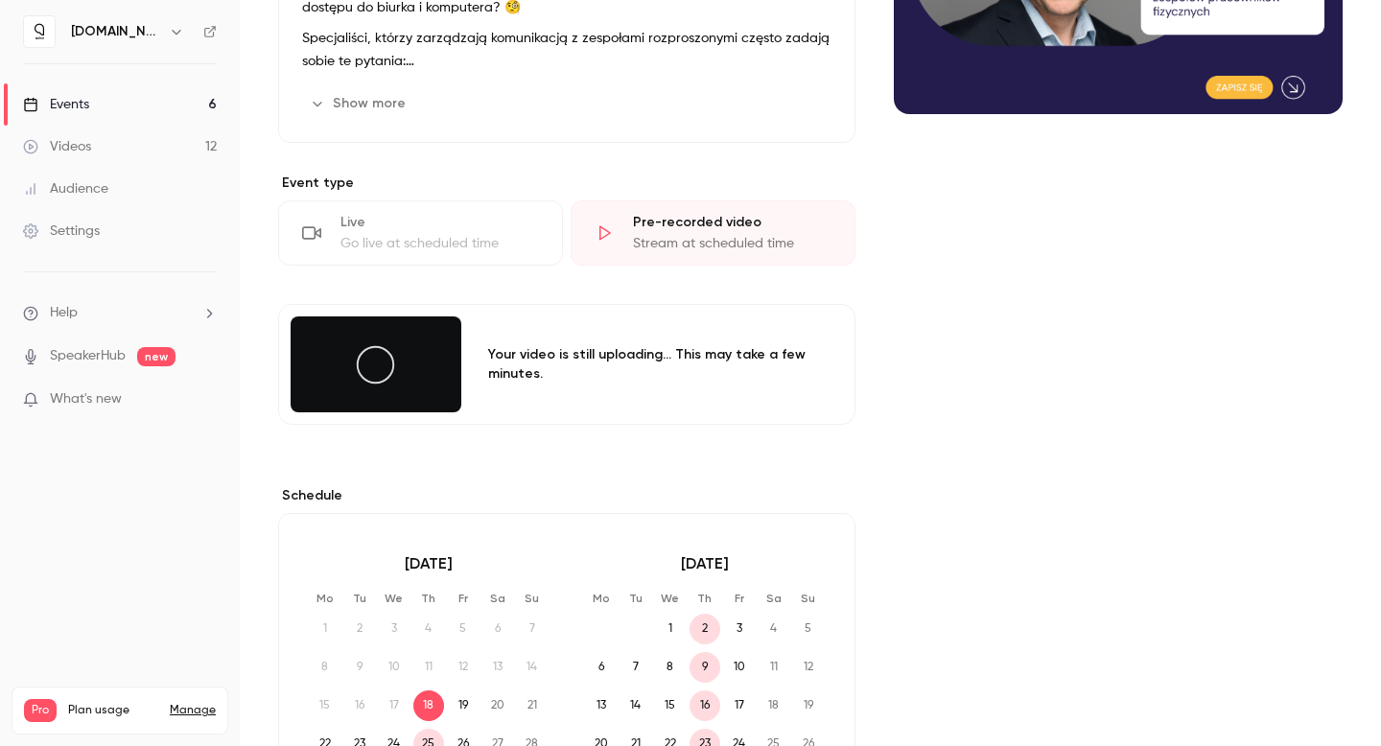
click at [609, 385] on div "Your video is still uploading... This may take a few minutes." at bounding box center [660, 364] width 366 height 96
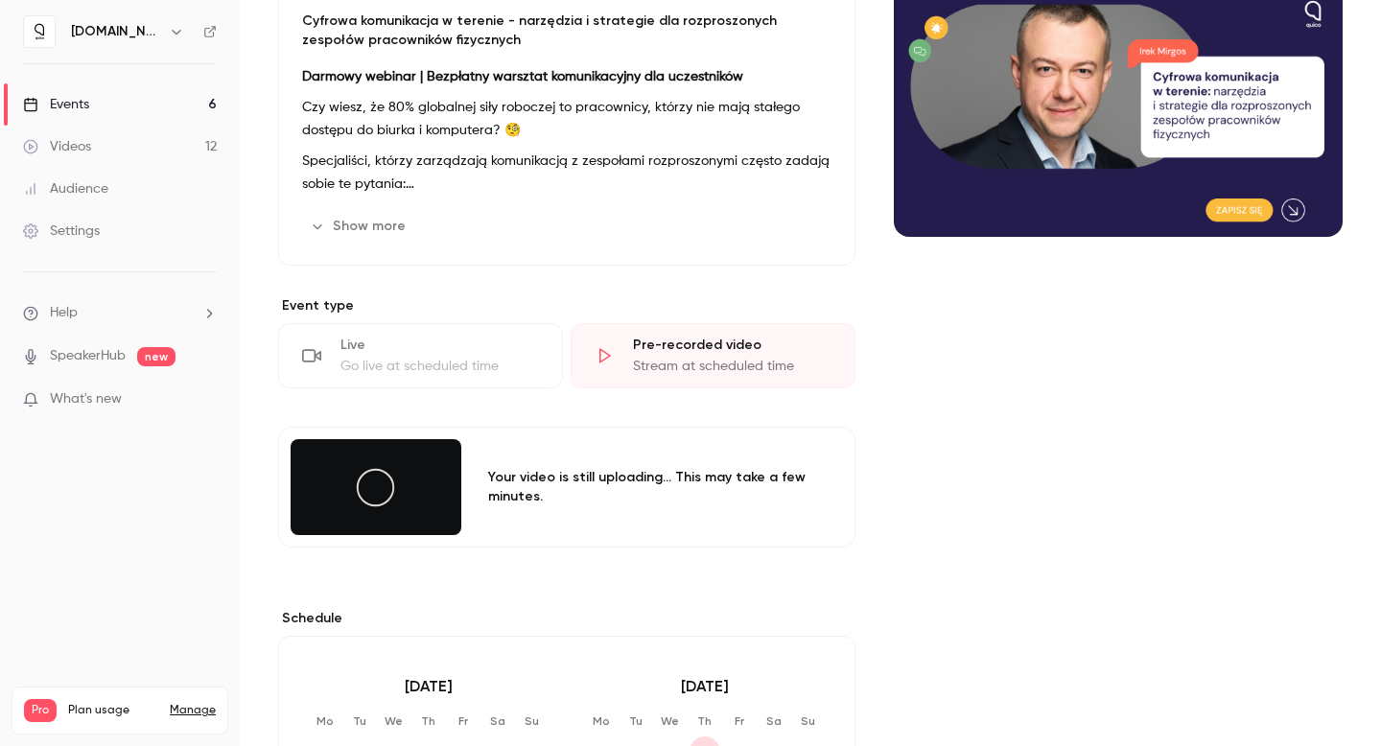
scroll to position [0, 0]
